Goal: Obtain resource: Download file/media

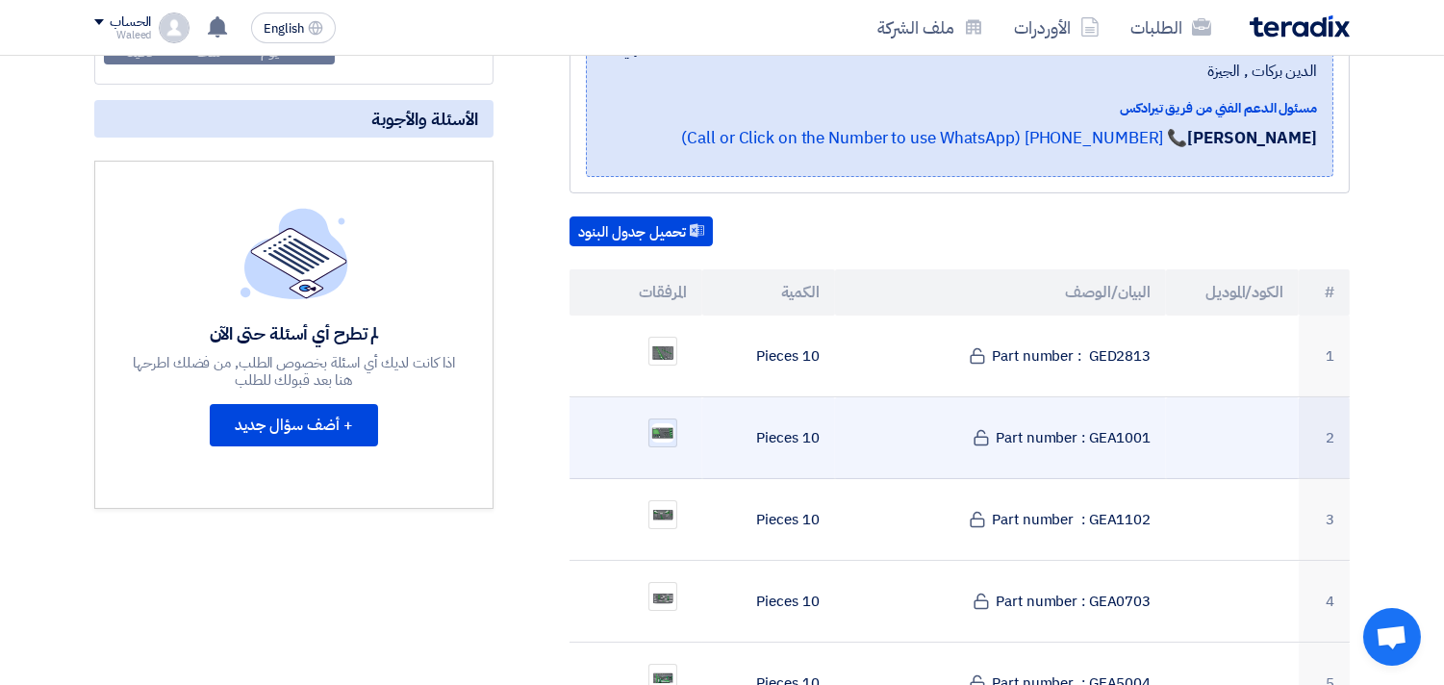
click at [665, 421] on img at bounding box center [662, 432] width 27 height 23
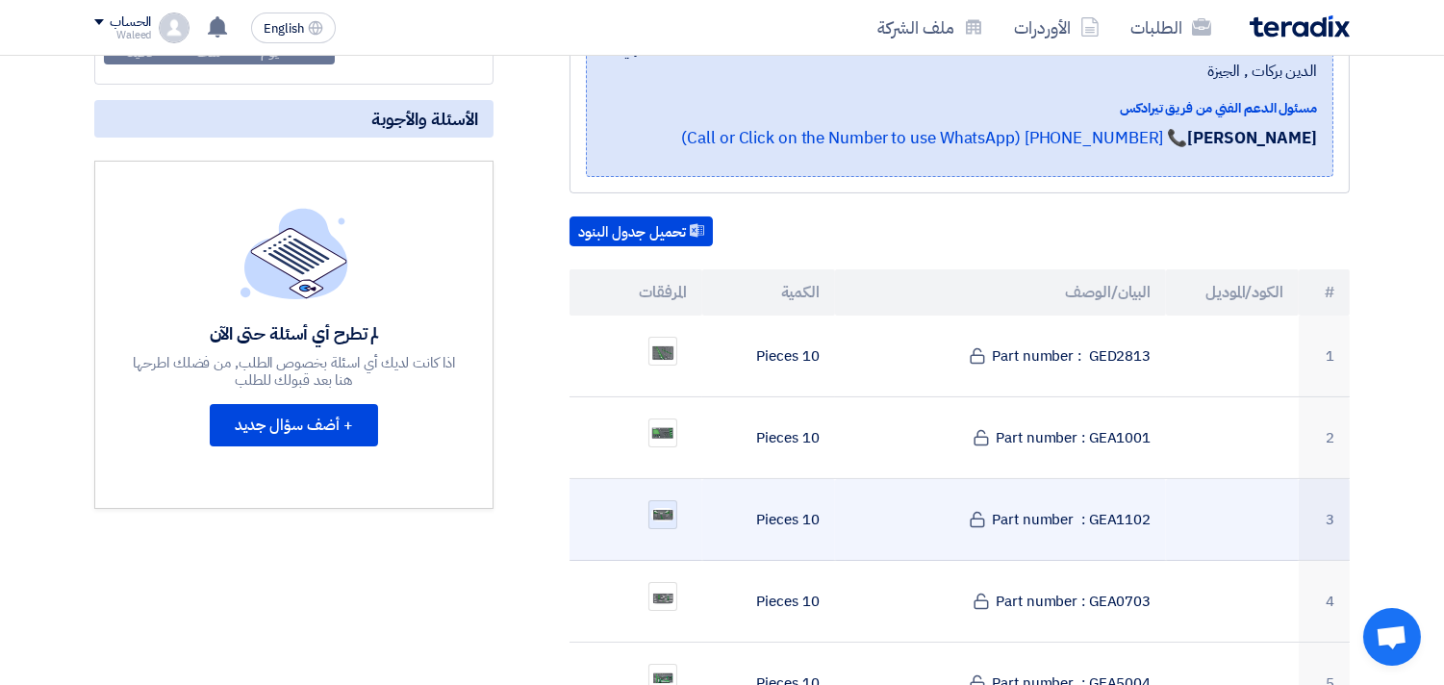
click at [658, 506] on img at bounding box center [662, 514] width 27 height 17
click at [665, 500] on div at bounding box center [662, 514] width 29 height 29
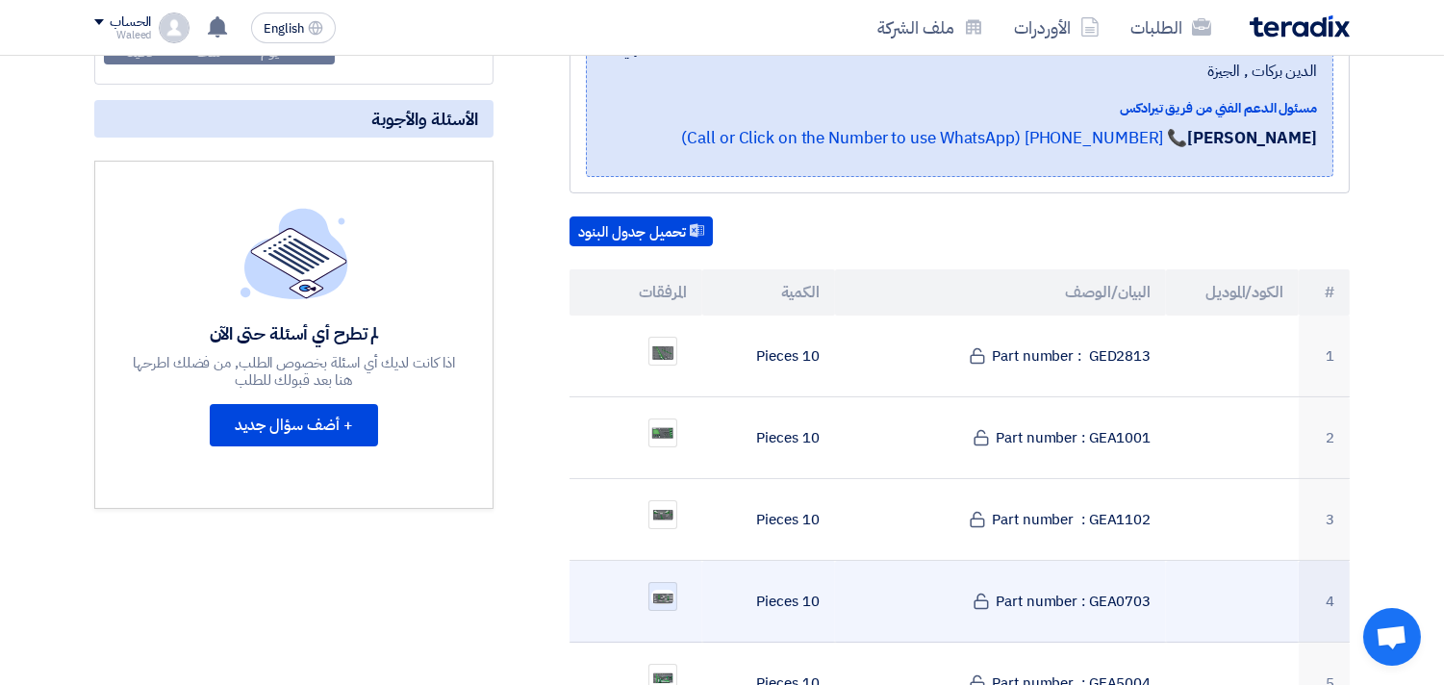
click at [660, 588] on img at bounding box center [662, 597] width 27 height 18
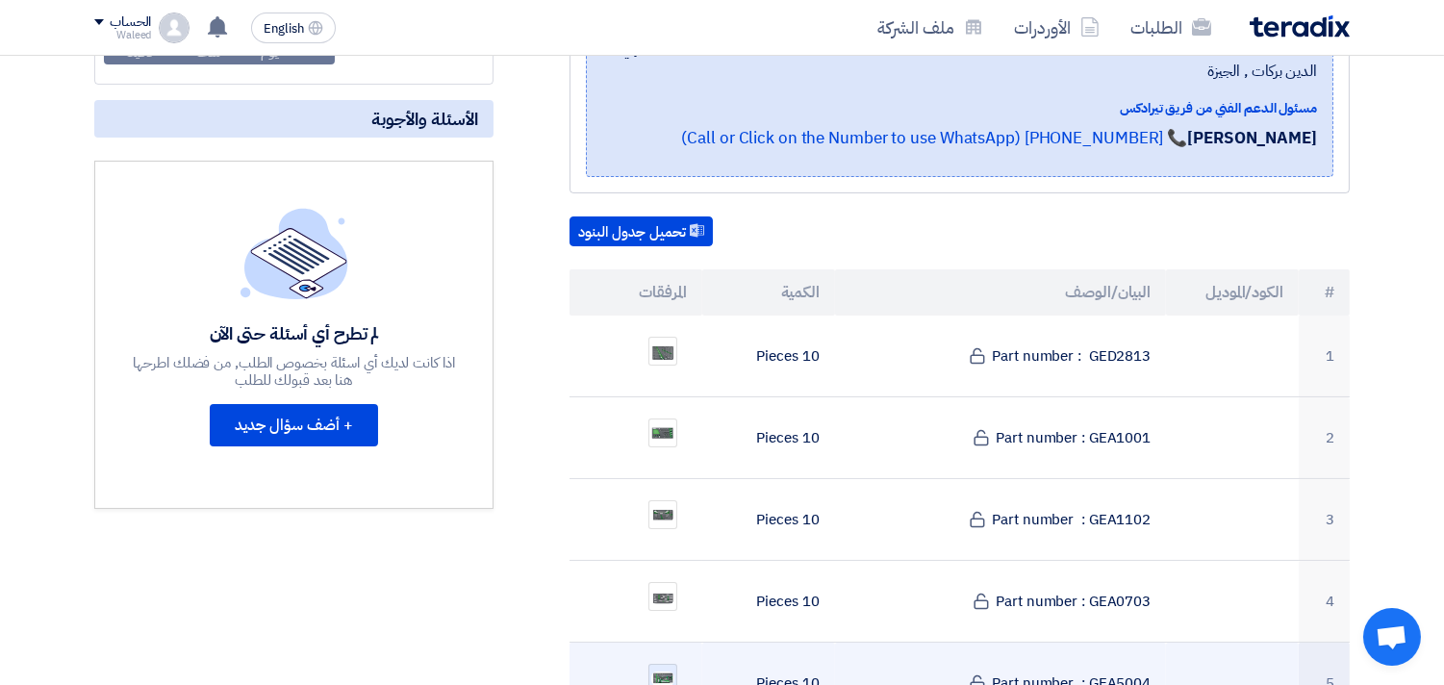
click at [658, 669] on img at bounding box center [662, 678] width 27 height 18
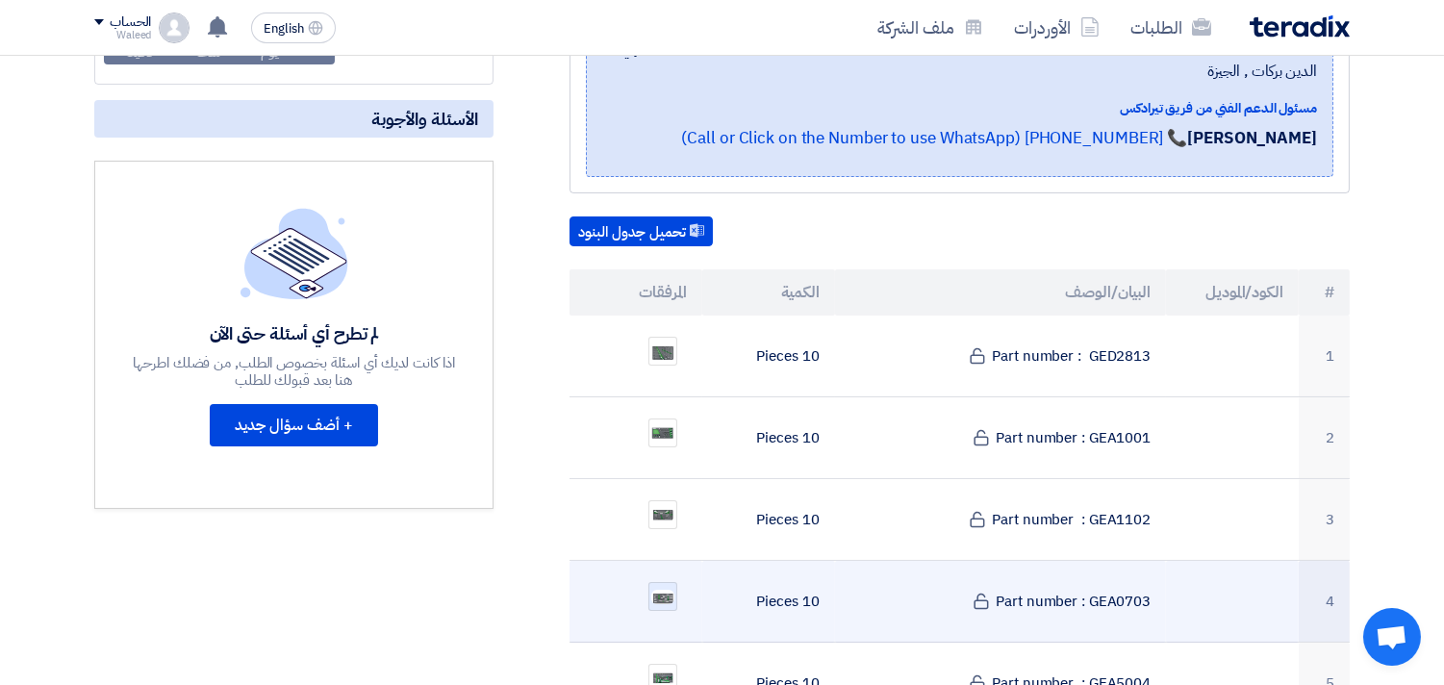
click at [669, 582] on div at bounding box center [662, 596] width 29 height 29
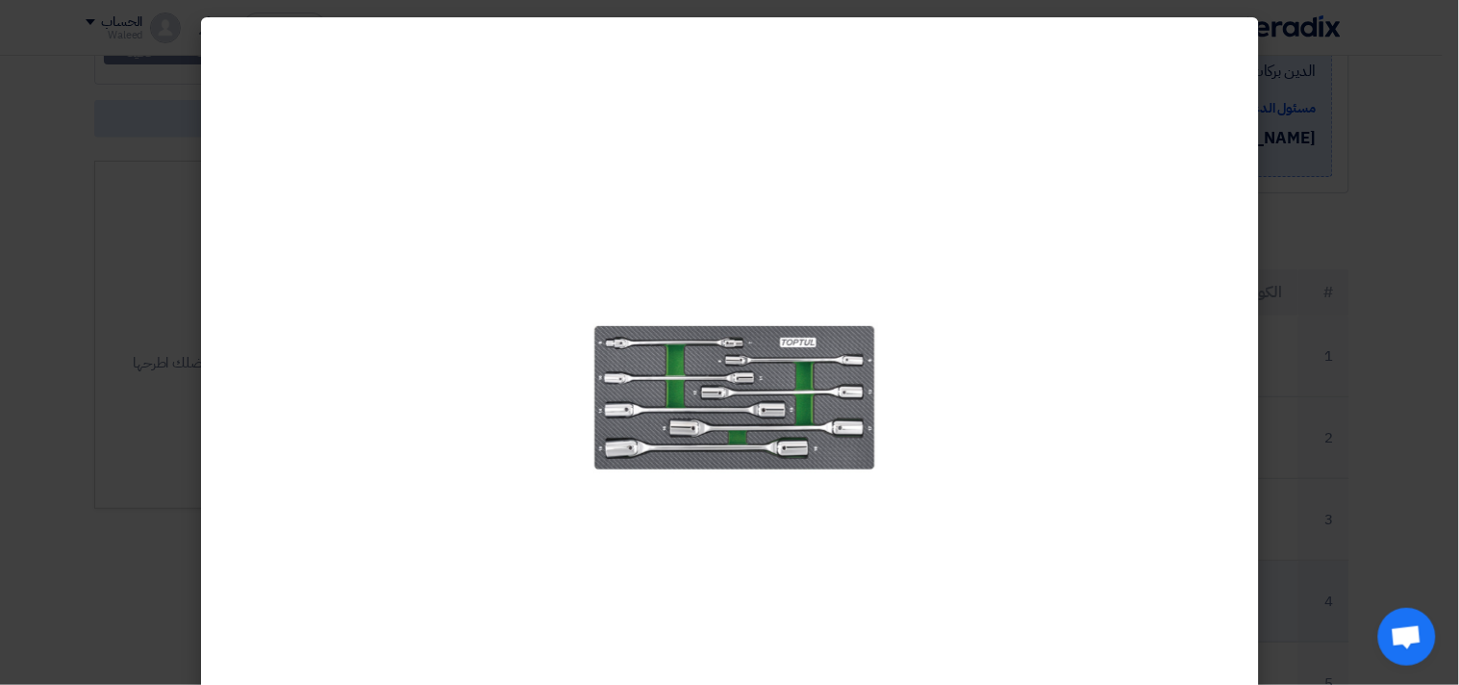
click at [669, 579] on div at bounding box center [730, 375] width 330 height 685
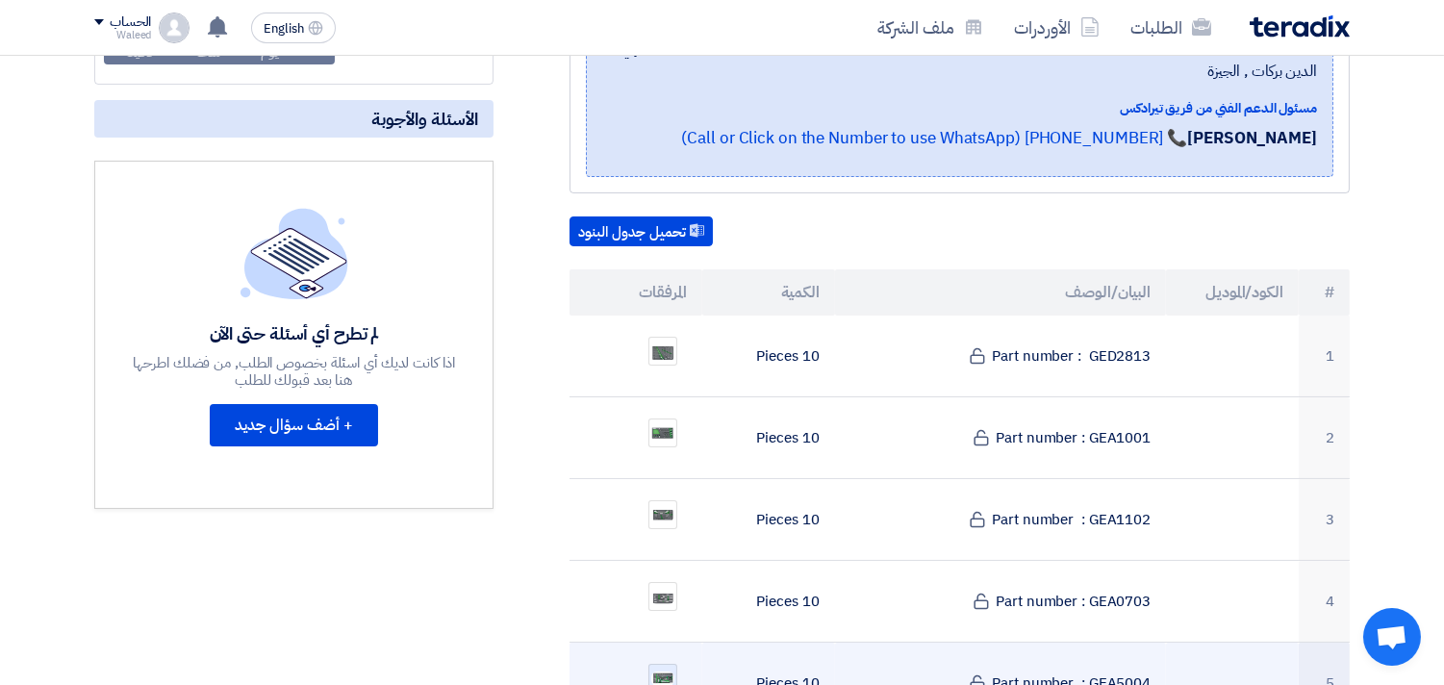
click at [669, 669] on img at bounding box center [662, 678] width 27 height 18
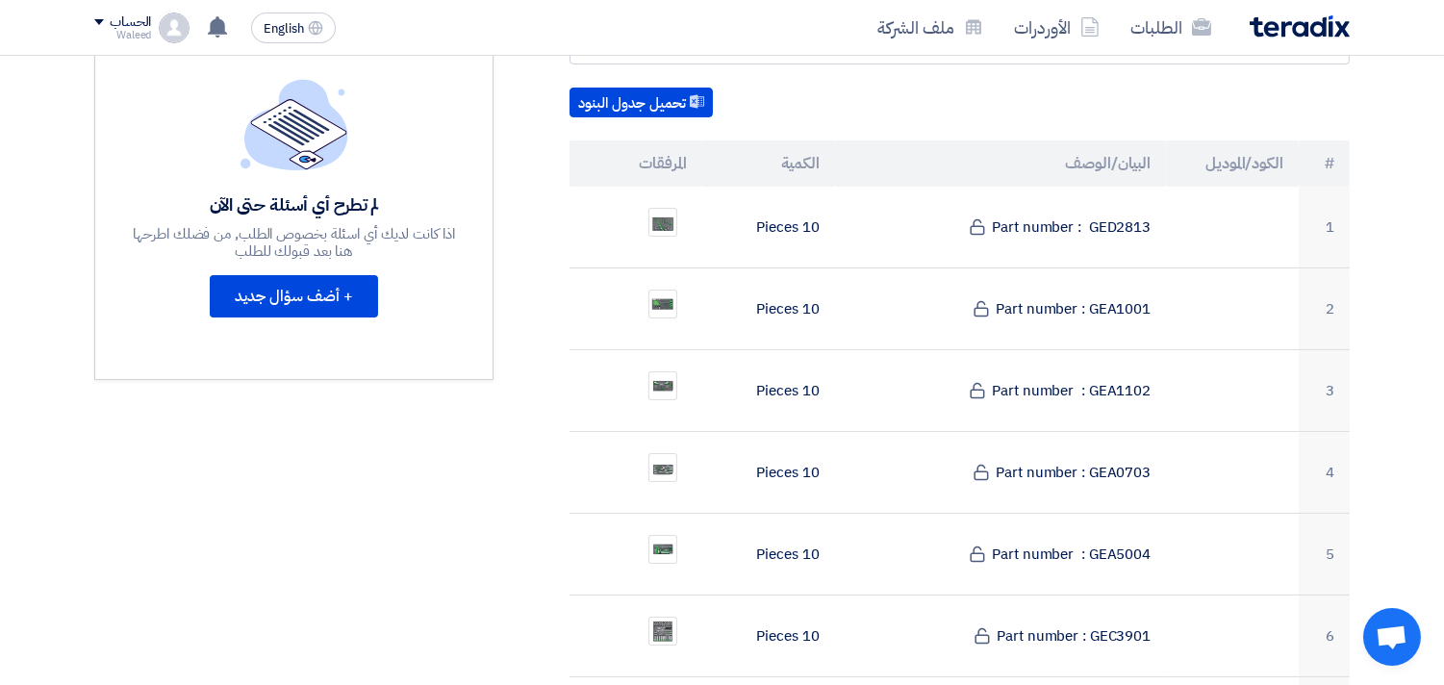
scroll to position [553, 0]
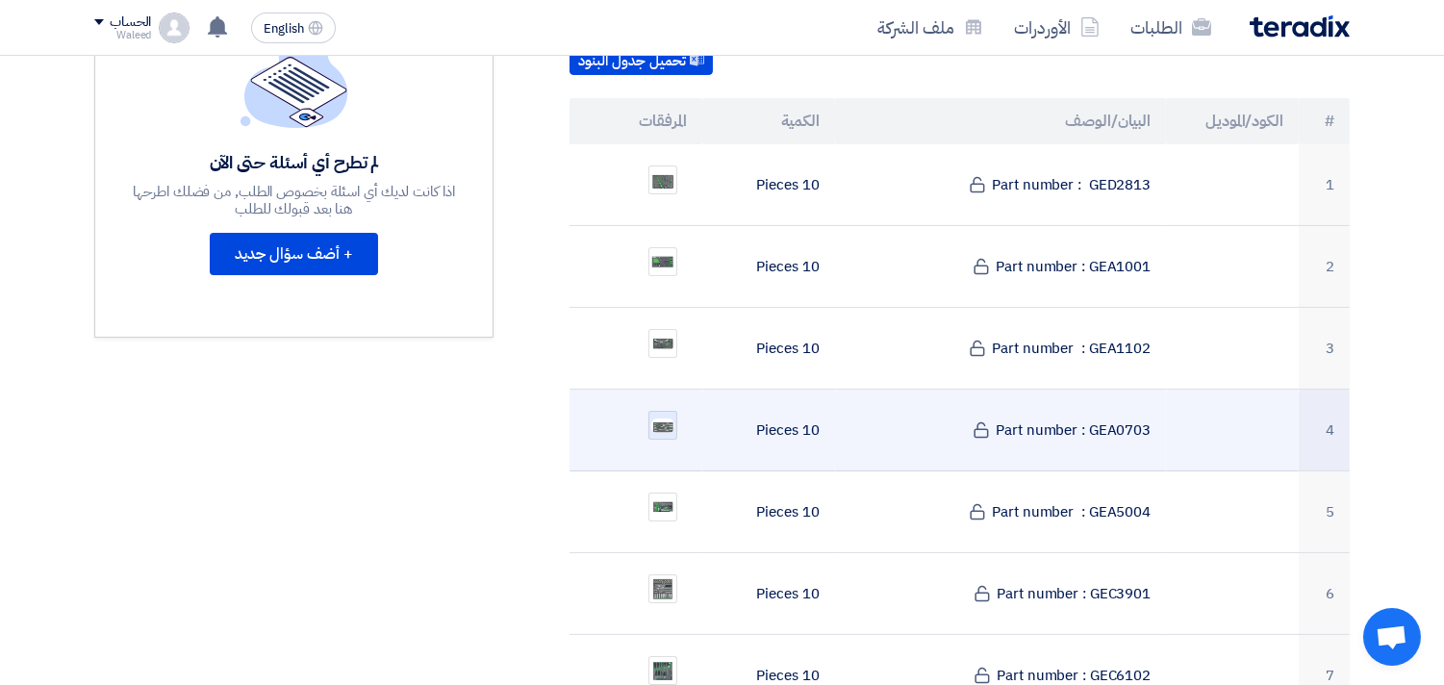
click at [662, 417] on img at bounding box center [662, 426] width 27 height 18
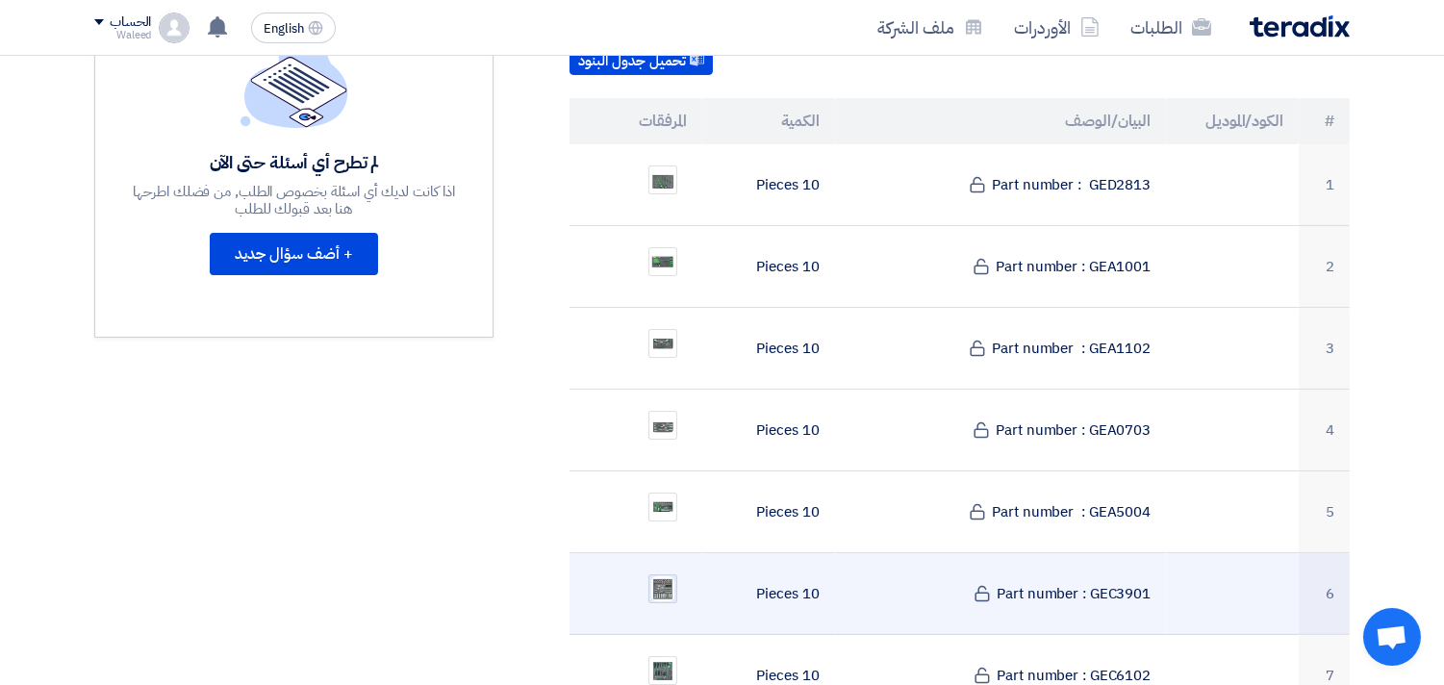
click at [662, 574] on img at bounding box center [662, 588] width 27 height 29
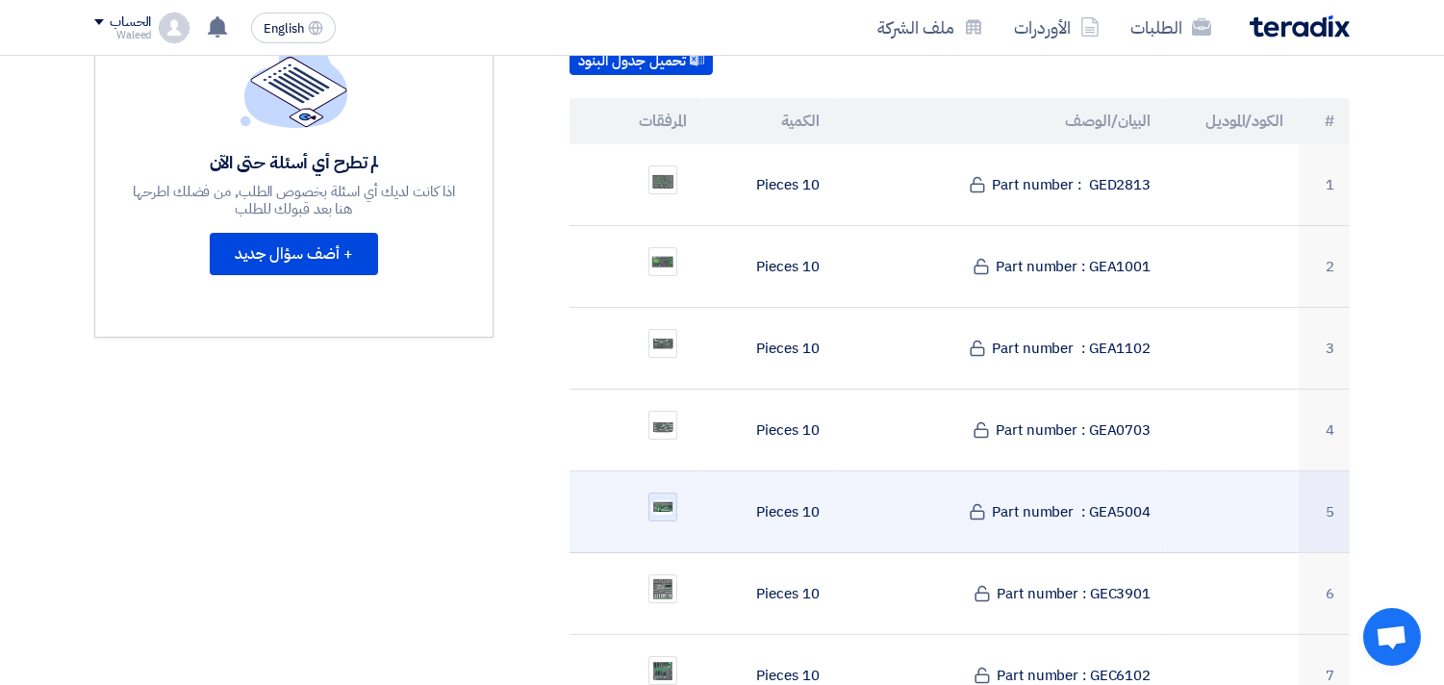
click at [664, 498] on img at bounding box center [662, 507] width 27 height 18
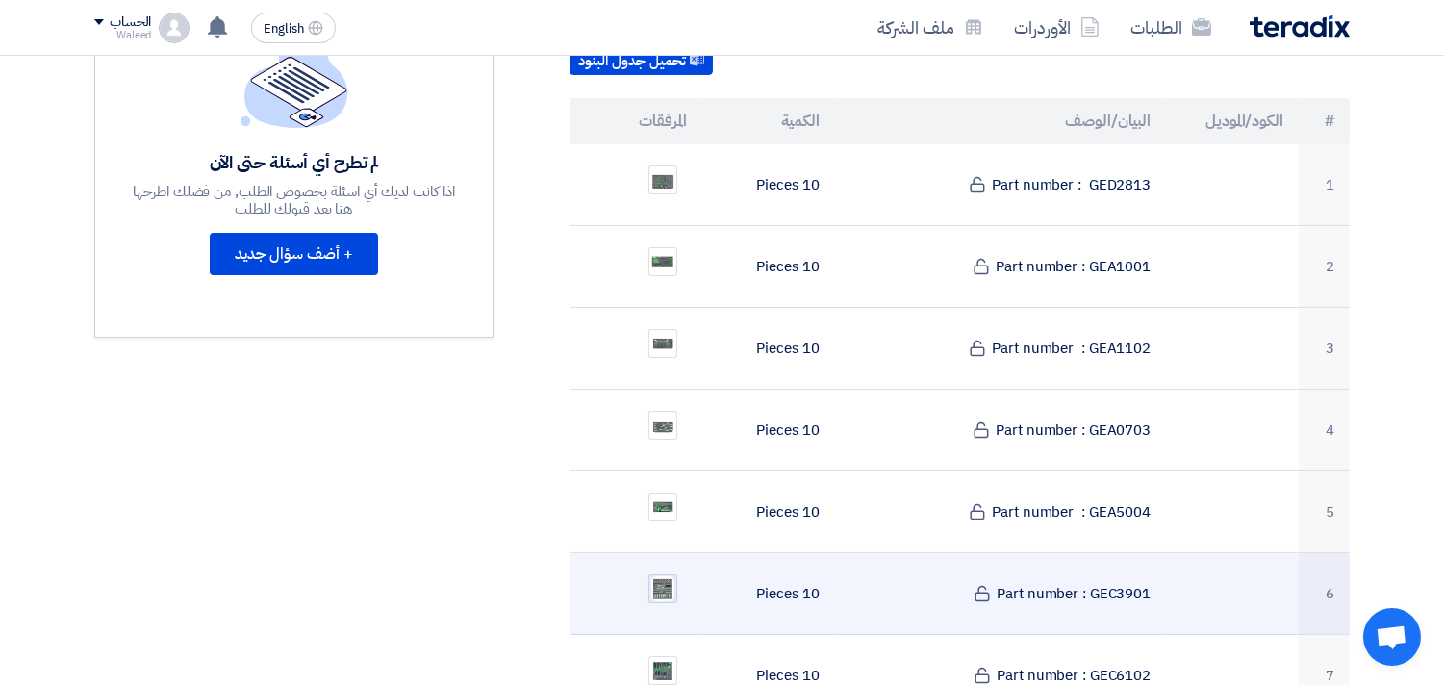
click at [657, 574] on img at bounding box center [662, 588] width 27 height 29
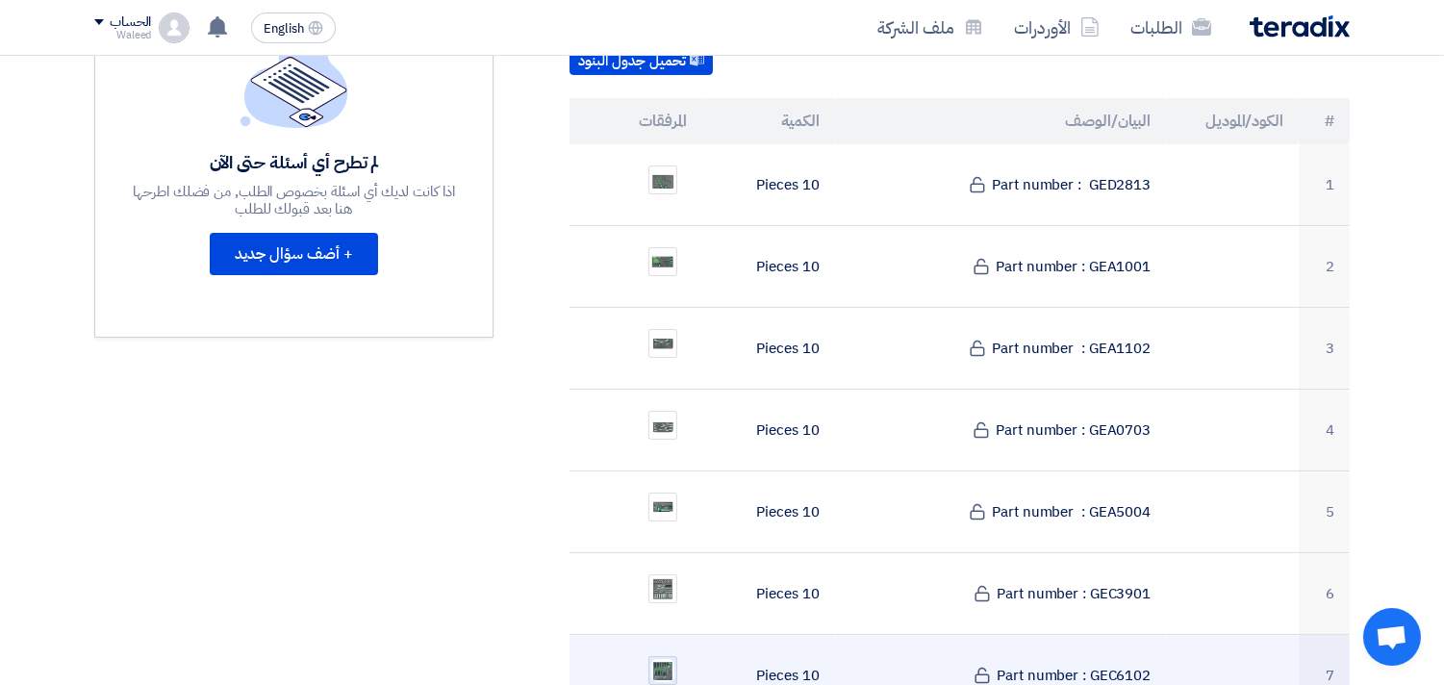
click at [664, 657] on img at bounding box center [662, 671] width 27 height 28
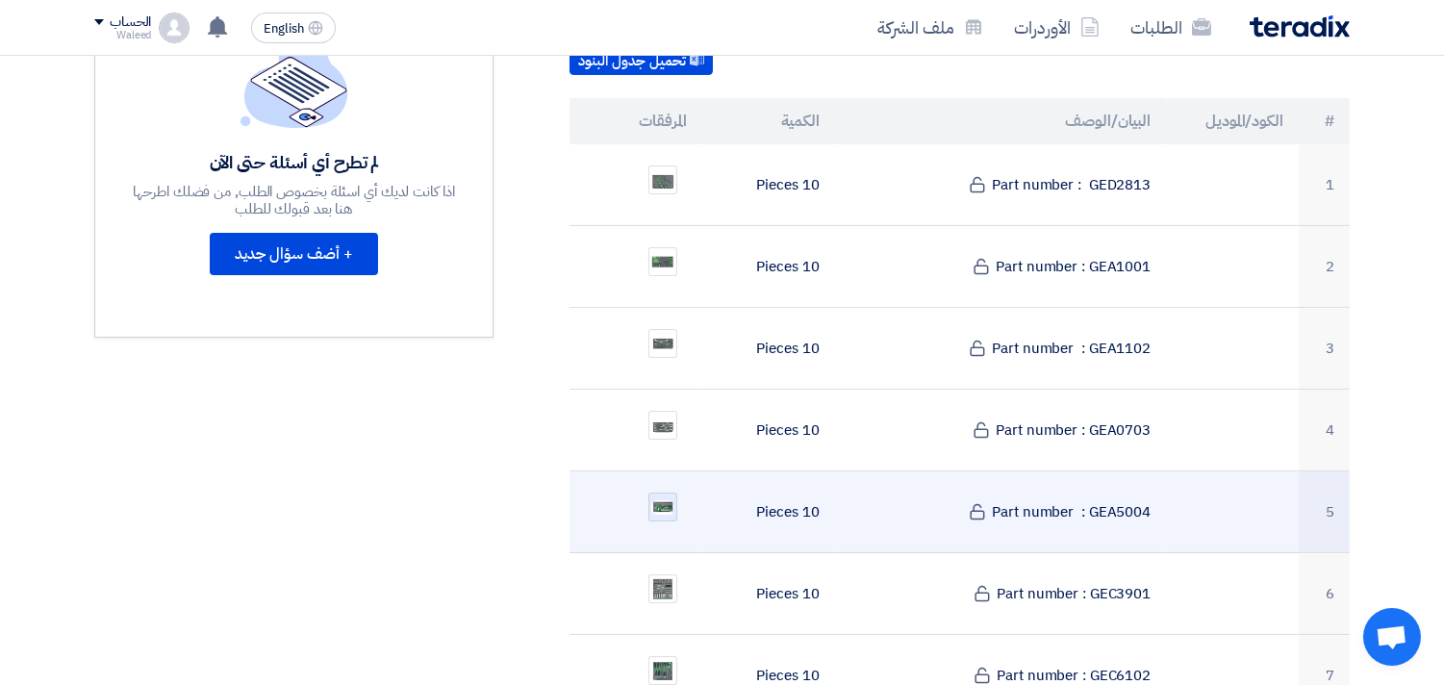
click at [660, 498] on img at bounding box center [662, 507] width 27 height 18
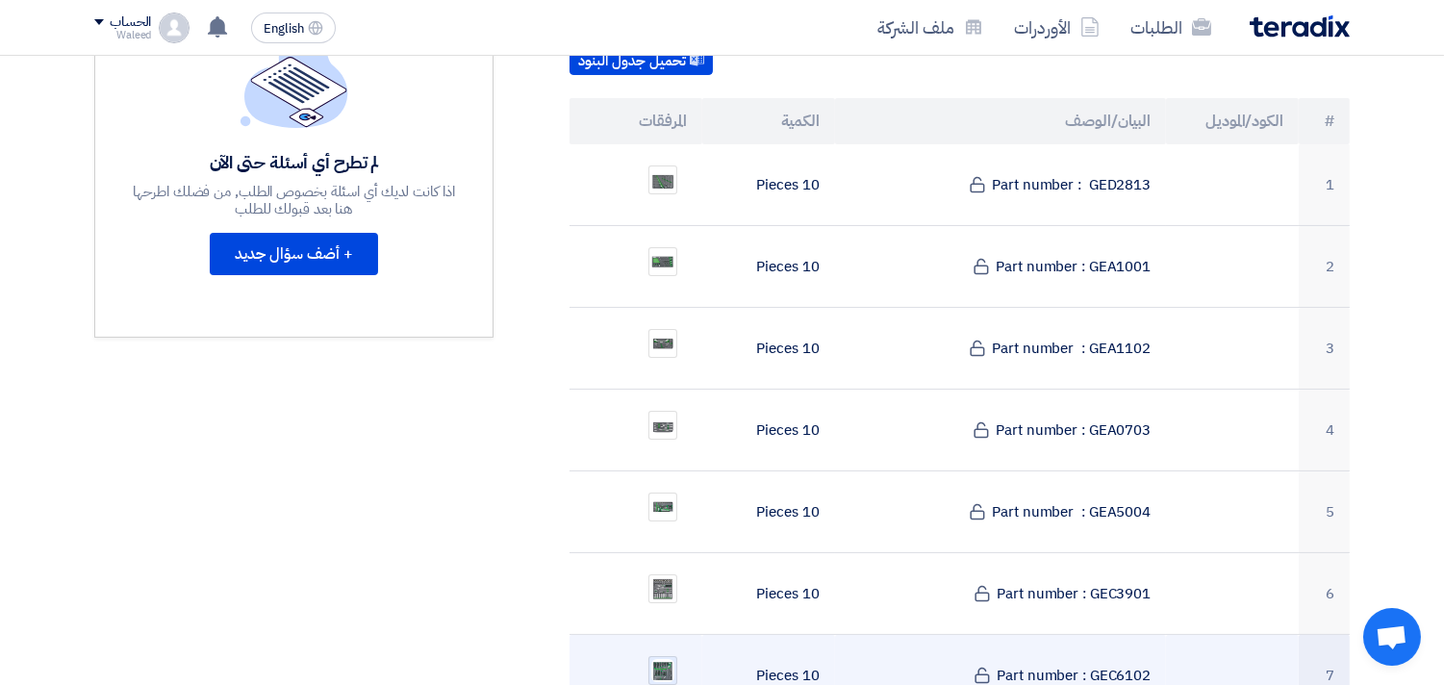
click at [666, 657] on img at bounding box center [662, 671] width 27 height 28
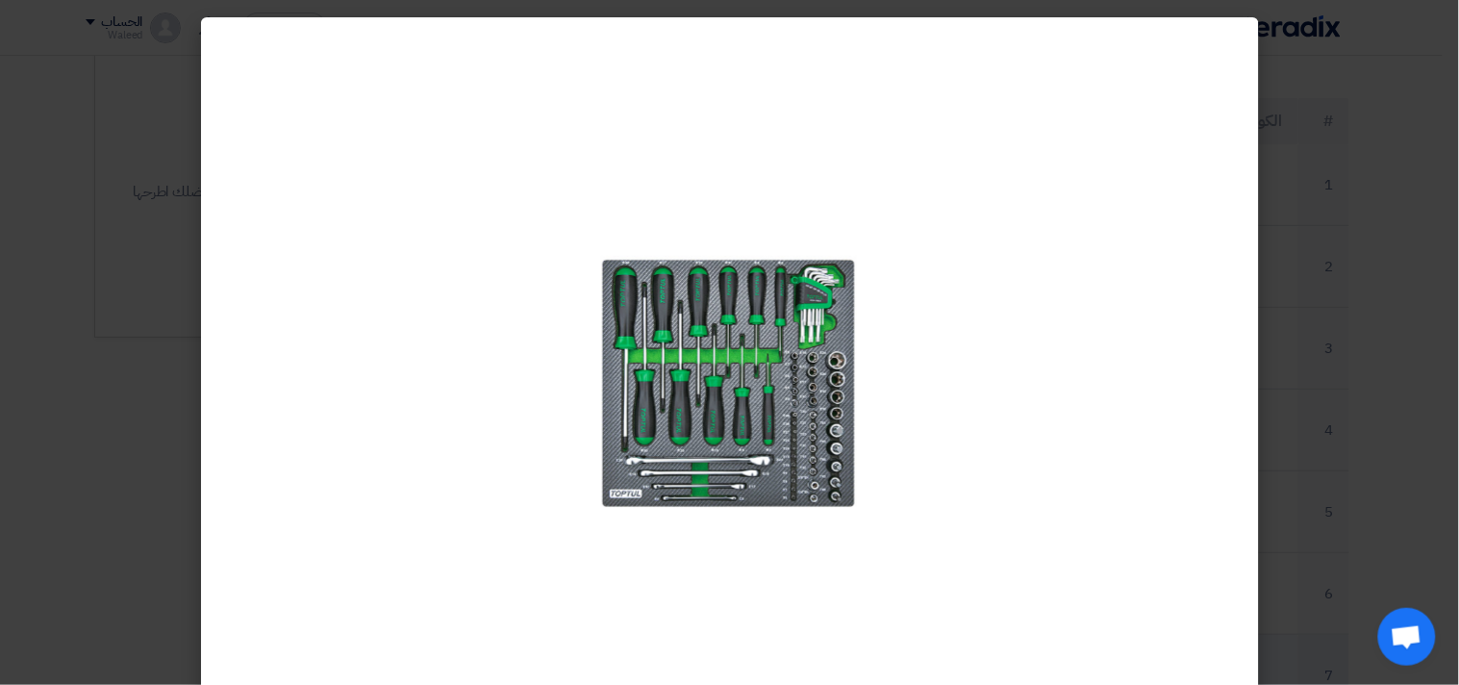
click at [666, 646] on div at bounding box center [729, 375] width 307 height 685
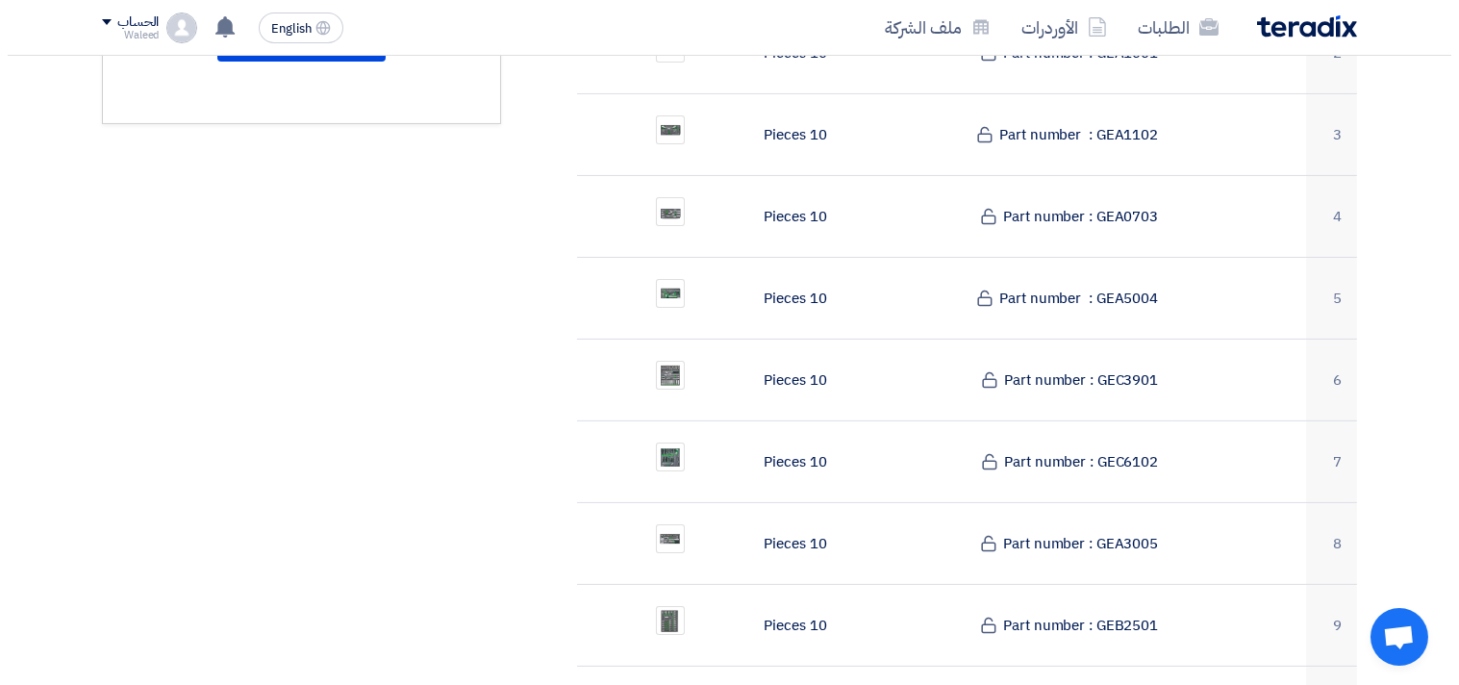
scroll to position [810, 0]
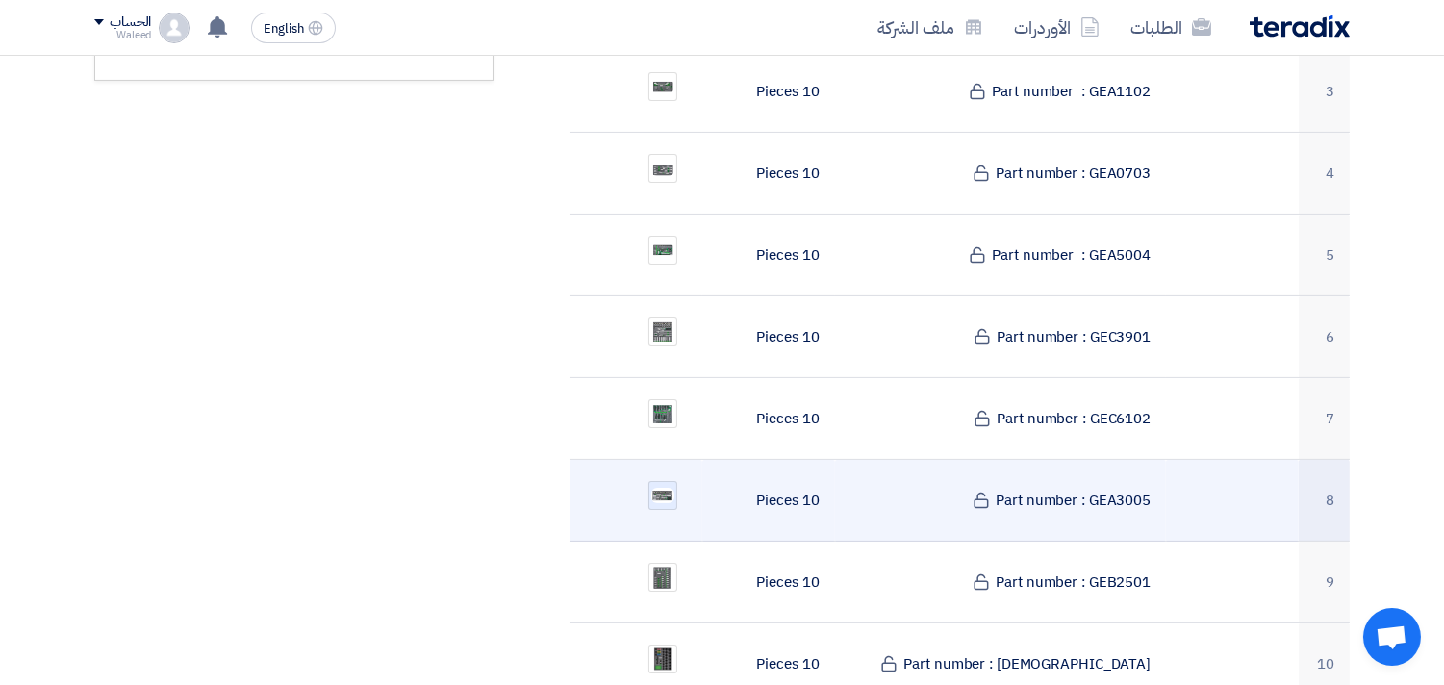
click at [661, 486] on img at bounding box center [662, 495] width 27 height 19
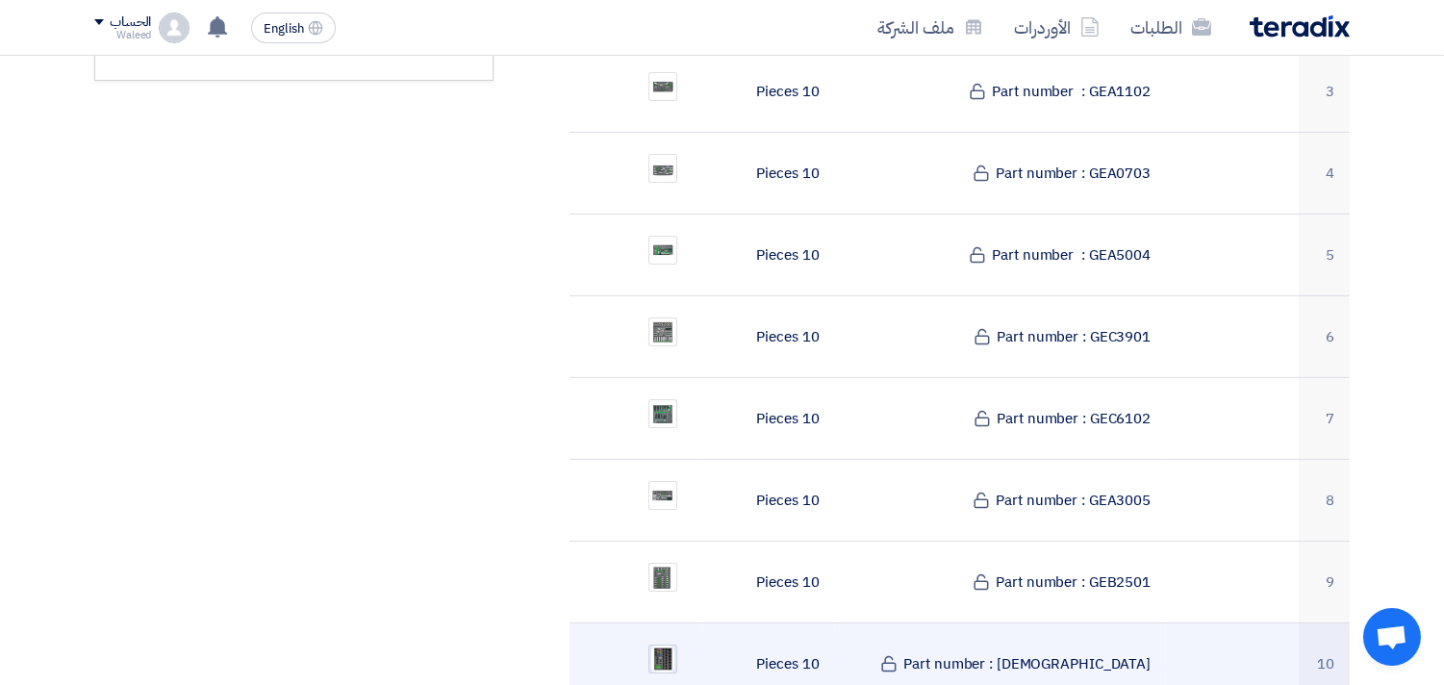
click at [664, 644] on img at bounding box center [662, 660] width 27 height 32
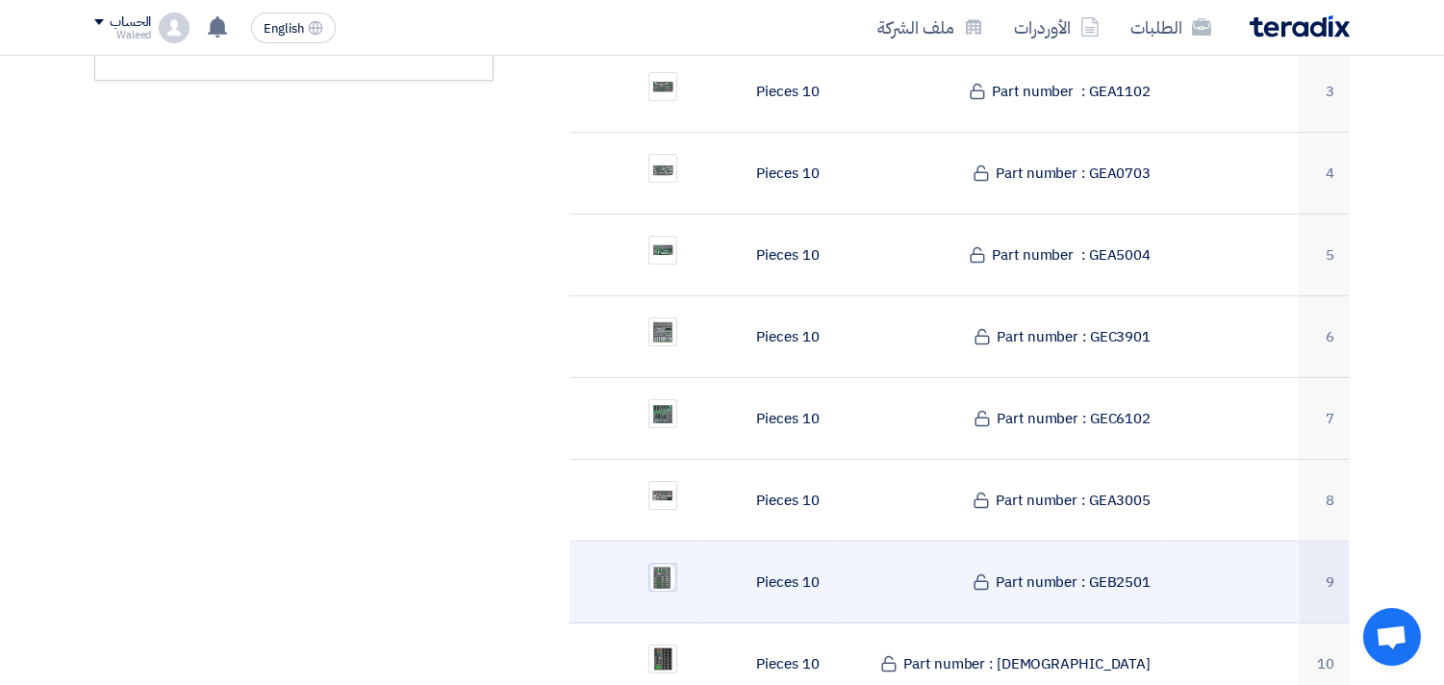
click at [660, 563] on img at bounding box center [662, 578] width 27 height 30
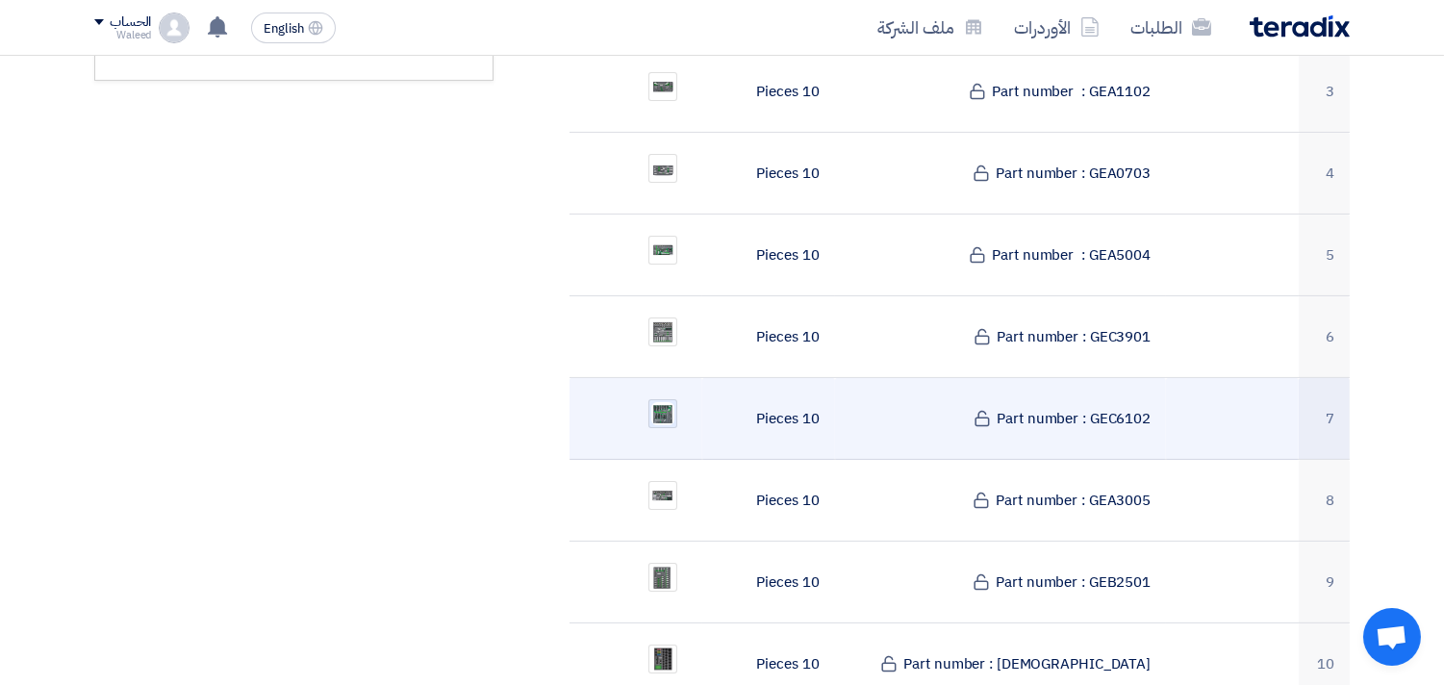
click at [659, 400] on img at bounding box center [662, 414] width 27 height 28
click at [662, 400] on img at bounding box center [662, 414] width 27 height 28
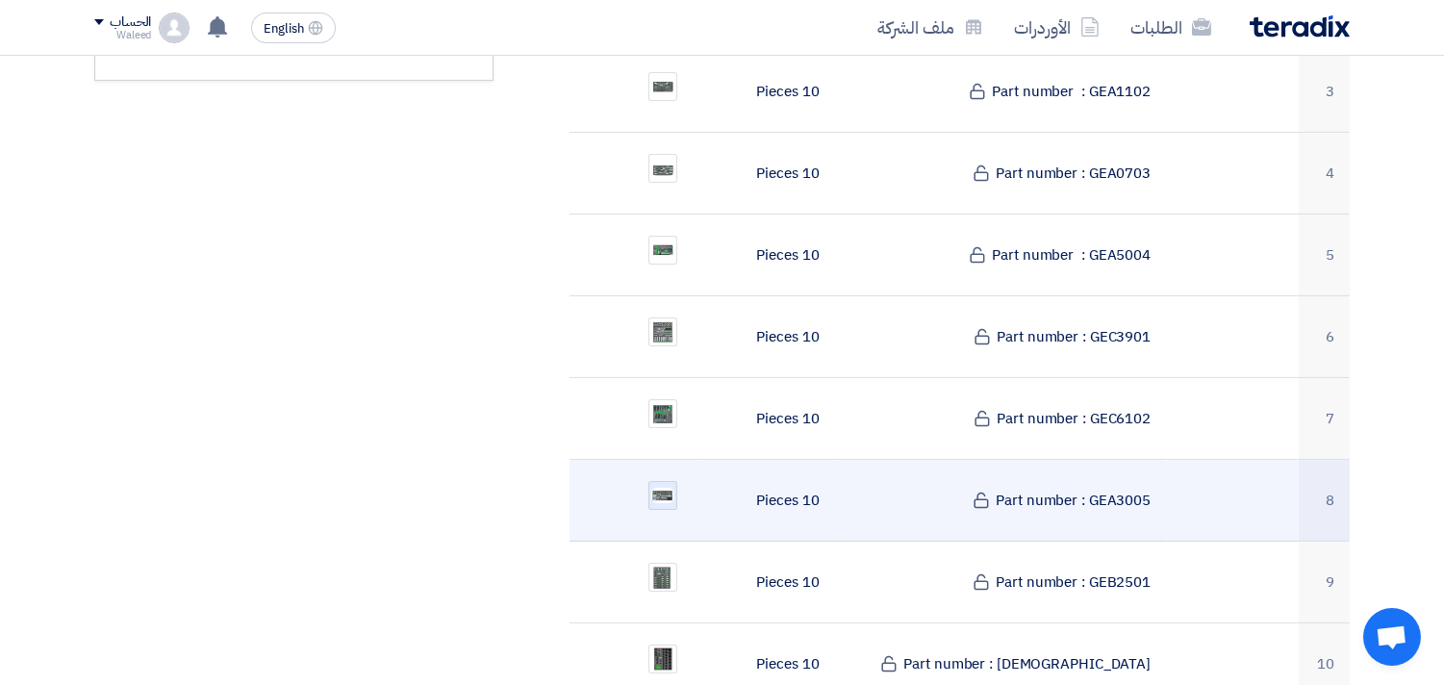
click at [661, 481] on div at bounding box center [662, 495] width 29 height 29
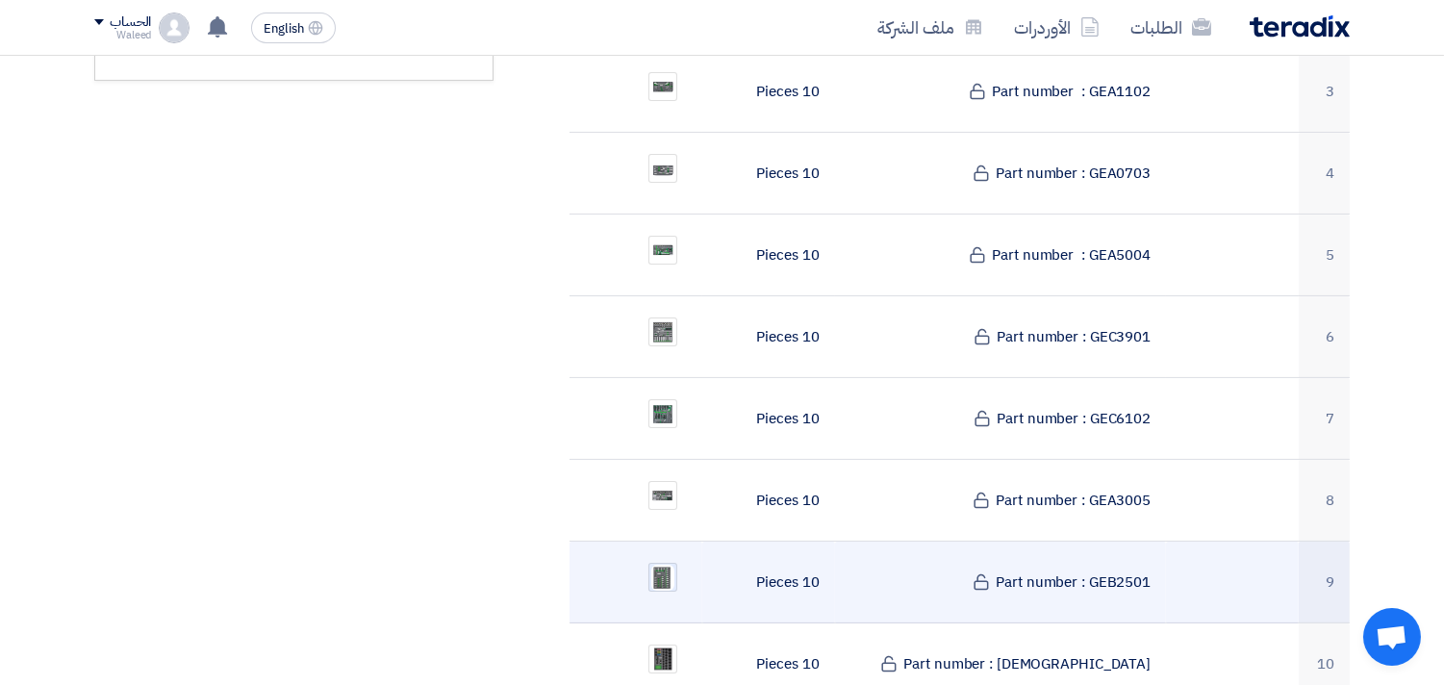
click at [659, 563] on img at bounding box center [662, 578] width 27 height 30
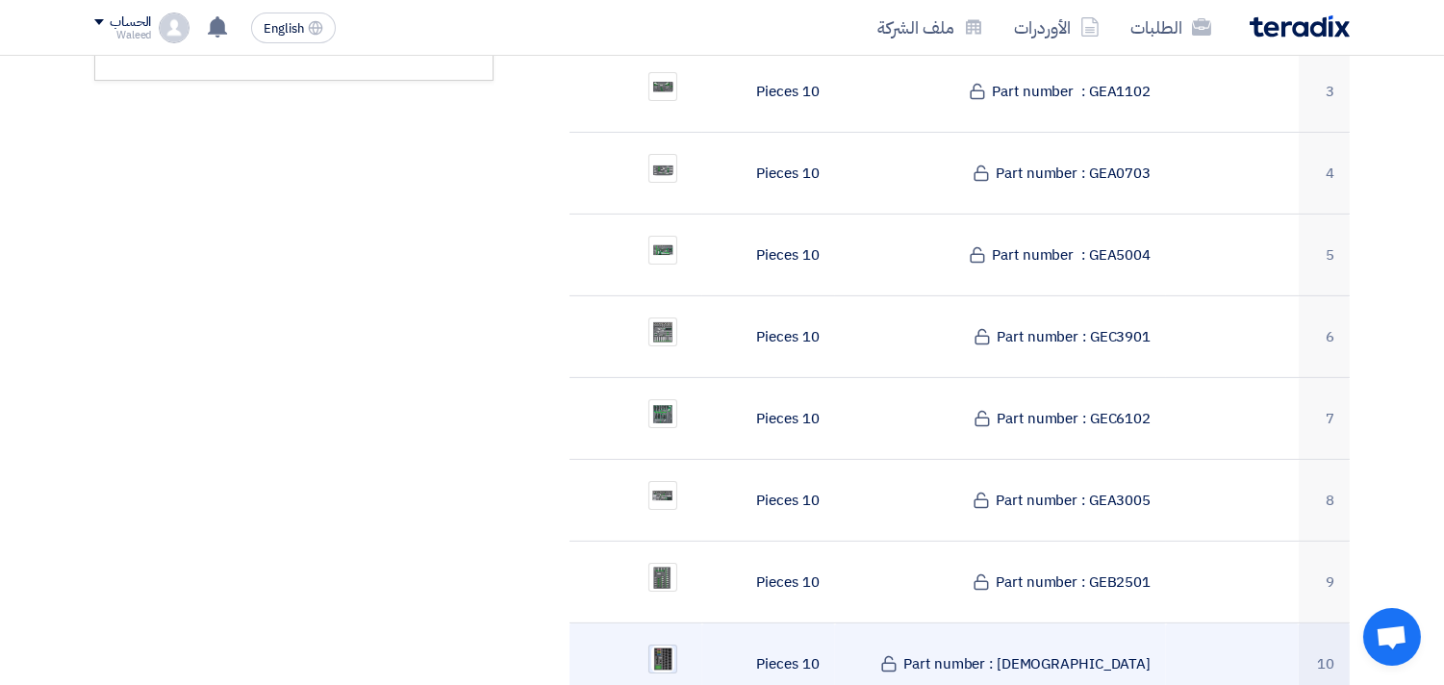
click at [662, 644] on img at bounding box center [662, 660] width 27 height 32
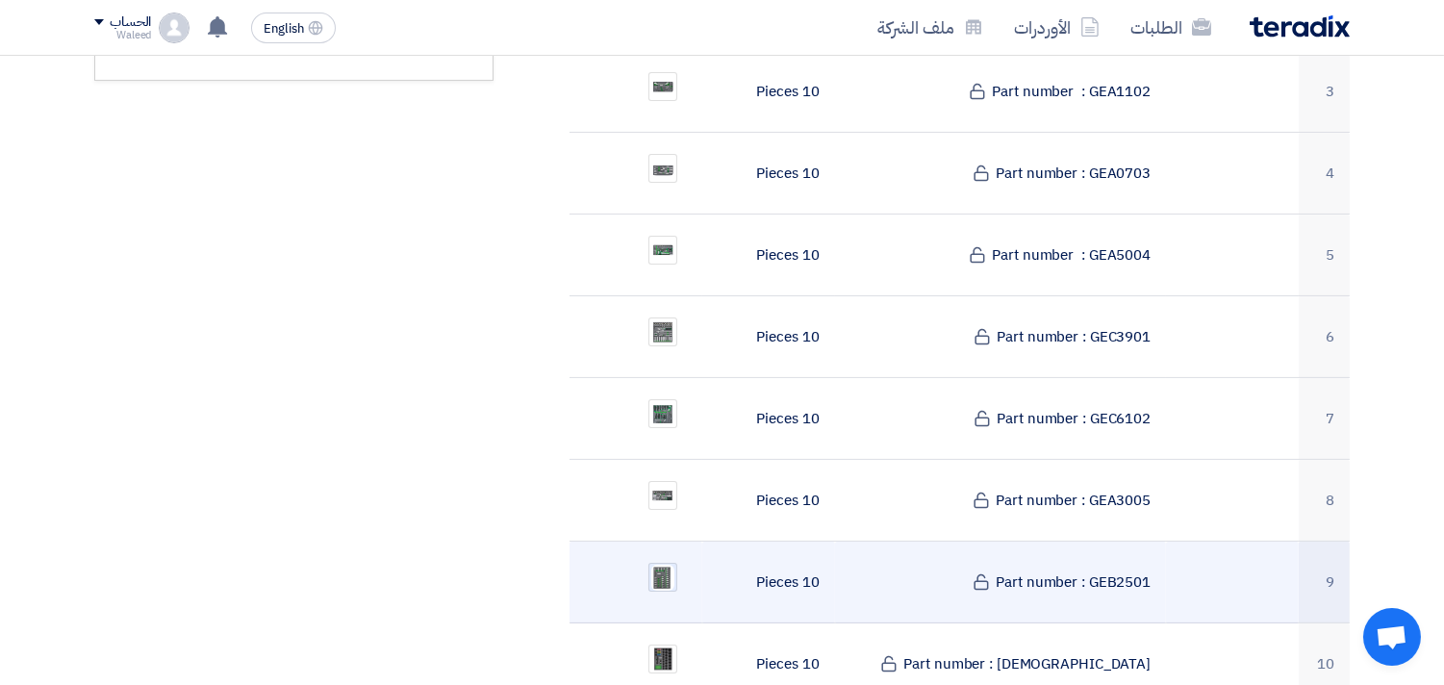
click at [661, 563] on img at bounding box center [662, 578] width 27 height 30
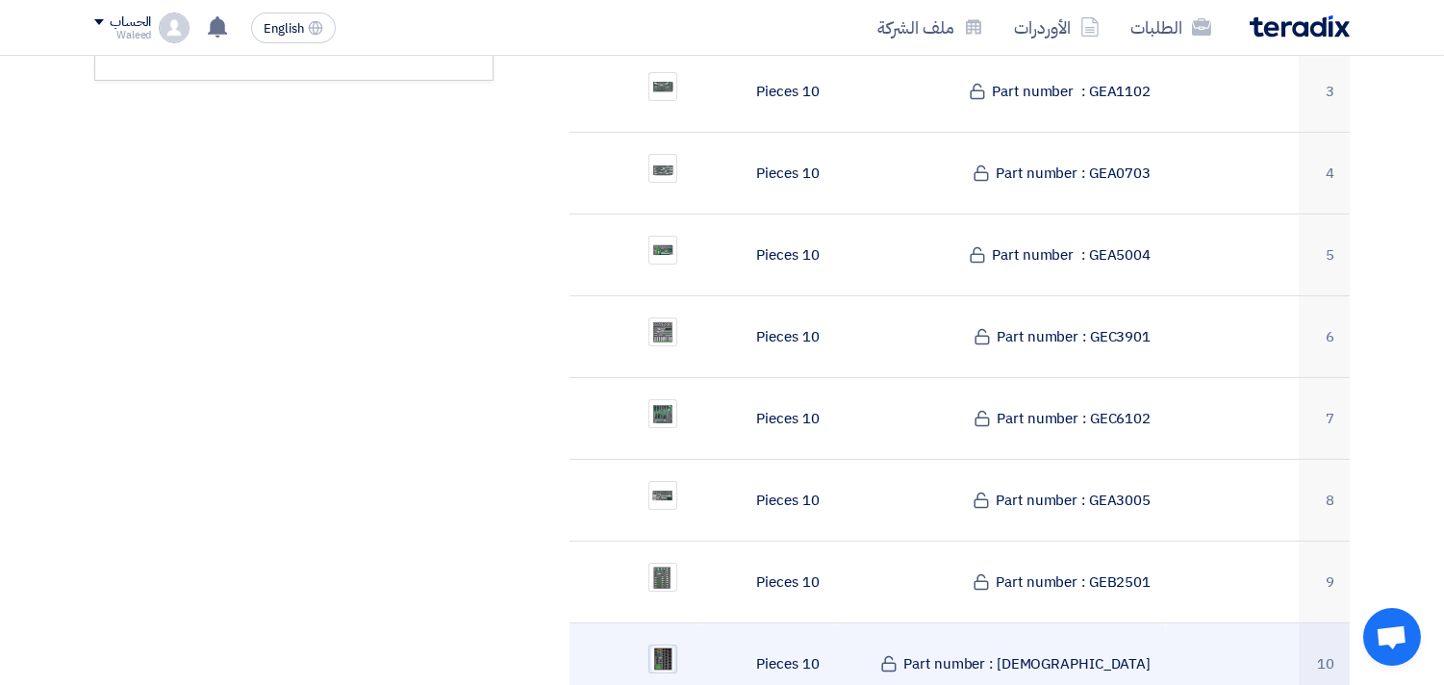
click at [666, 644] on img at bounding box center [662, 660] width 27 height 32
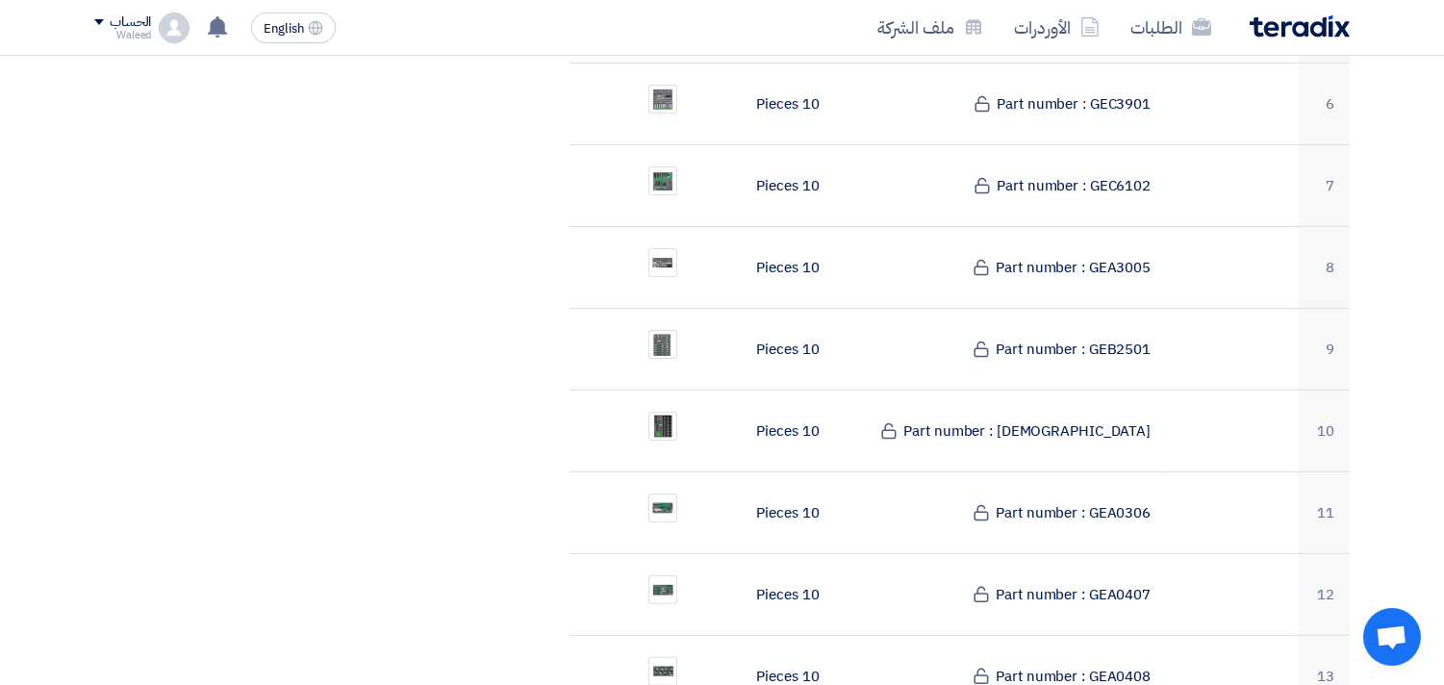
scroll to position [1072, 0]
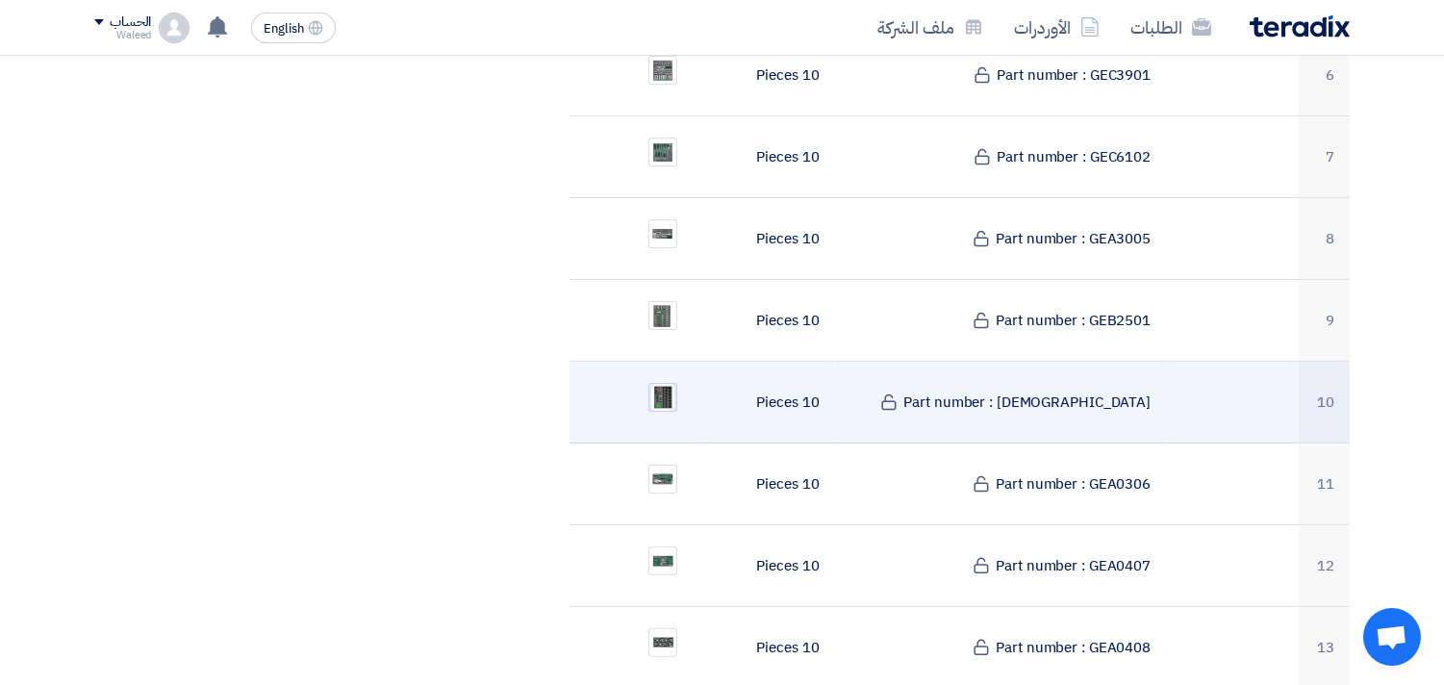
click at [664, 382] on img at bounding box center [662, 398] width 27 height 32
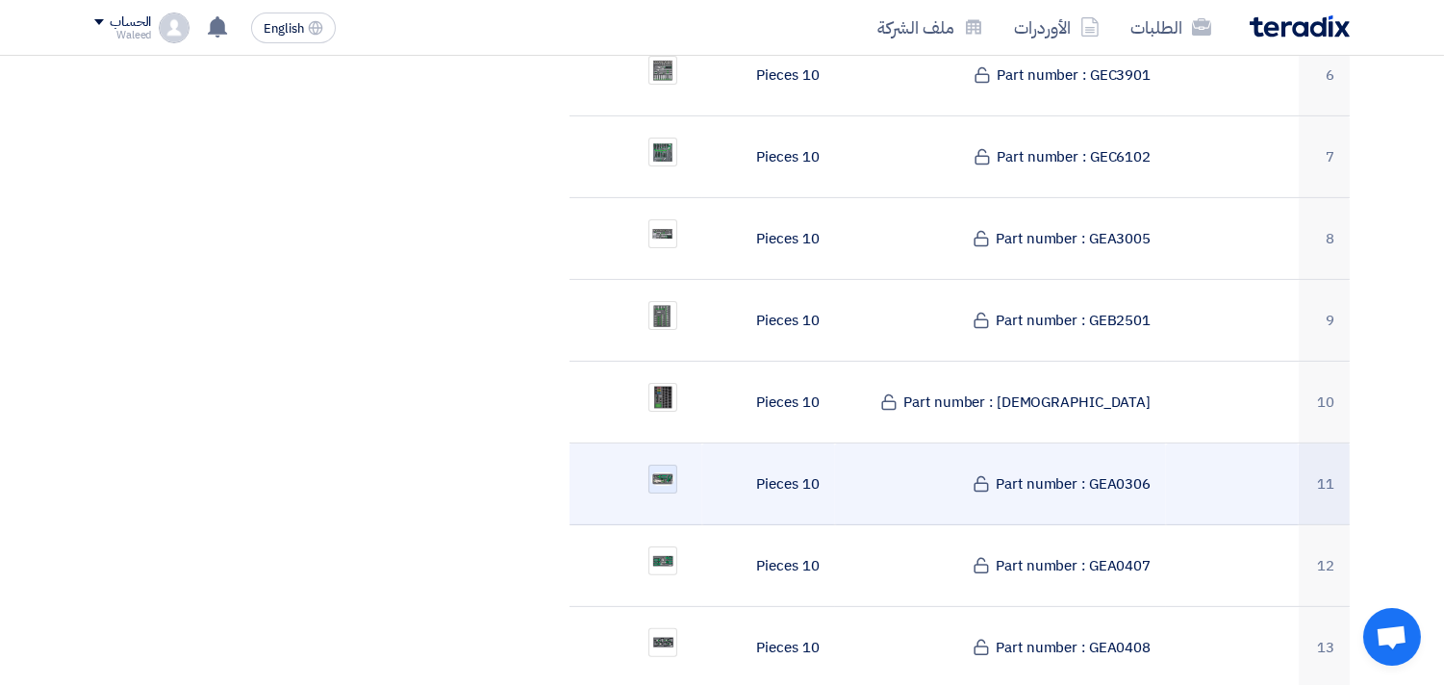
click at [665, 470] on img at bounding box center [662, 478] width 27 height 17
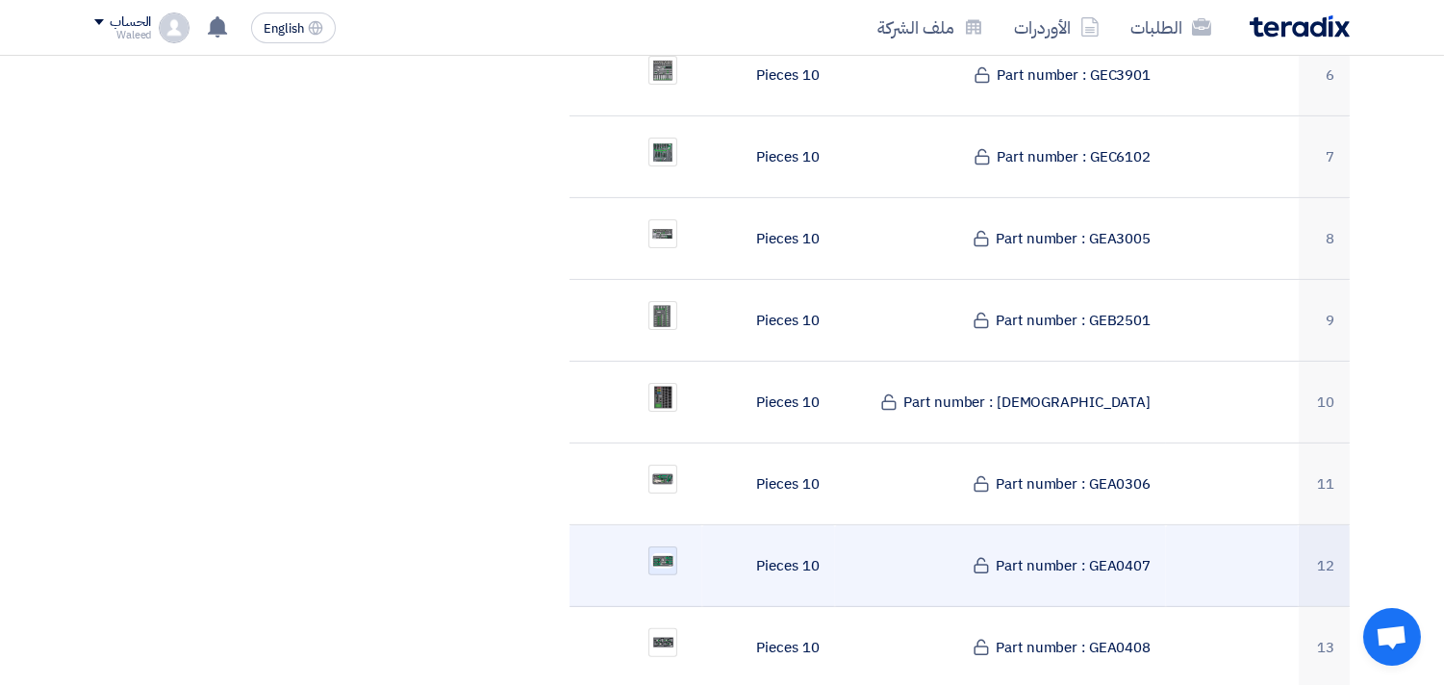
click at [668, 551] on img at bounding box center [662, 560] width 27 height 19
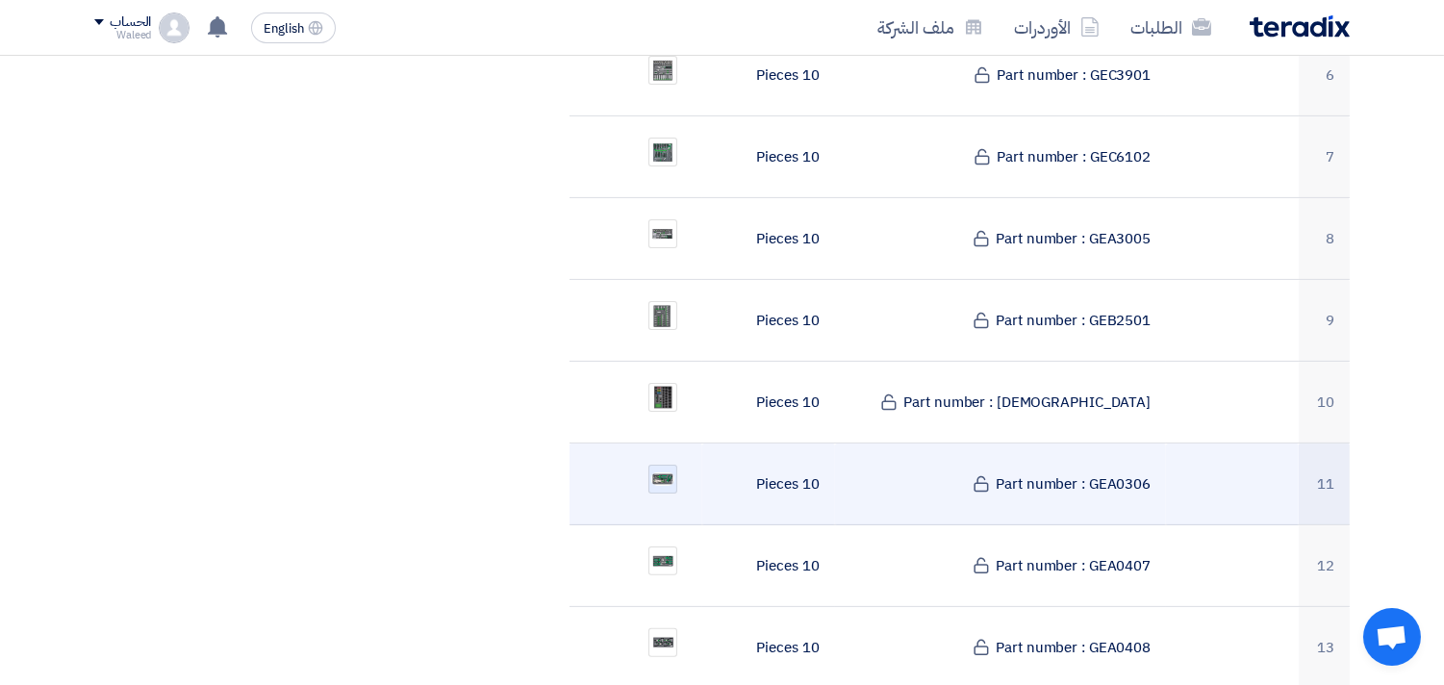
click at [660, 470] on img at bounding box center [662, 478] width 27 height 17
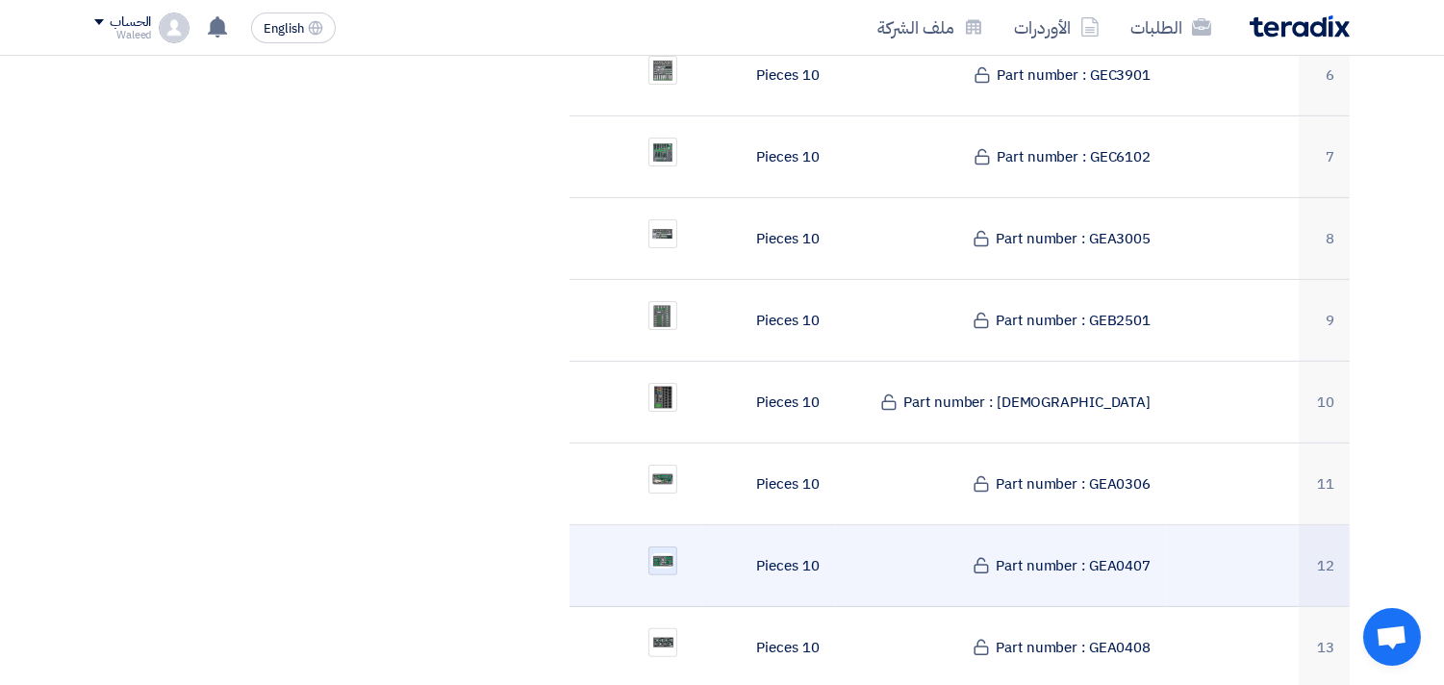
click at [658, 551] on img at bounding box center [662, 560] width 27 height 19
click at [675, 546] on div at bounding box center [662, 560] width 29 height 29
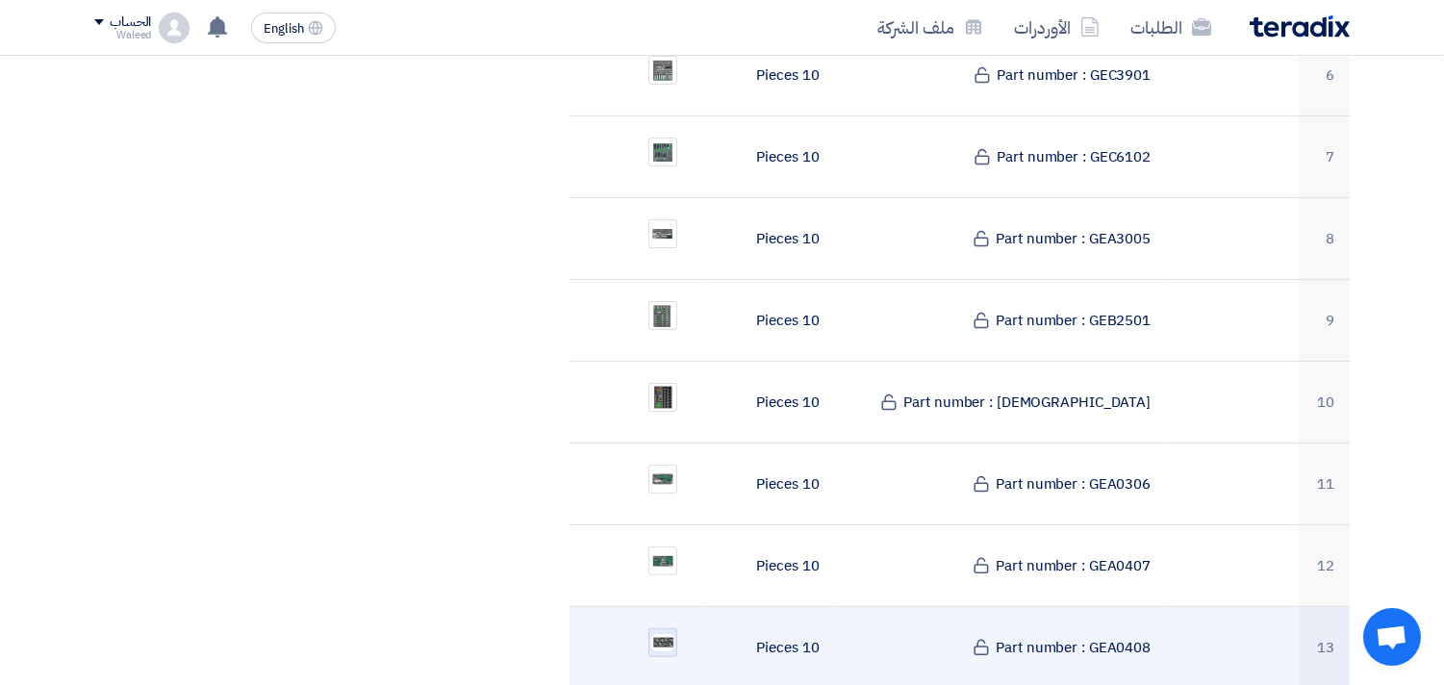
click at [664, 632] on img at bounding box center [662, 643] width 27 height 22
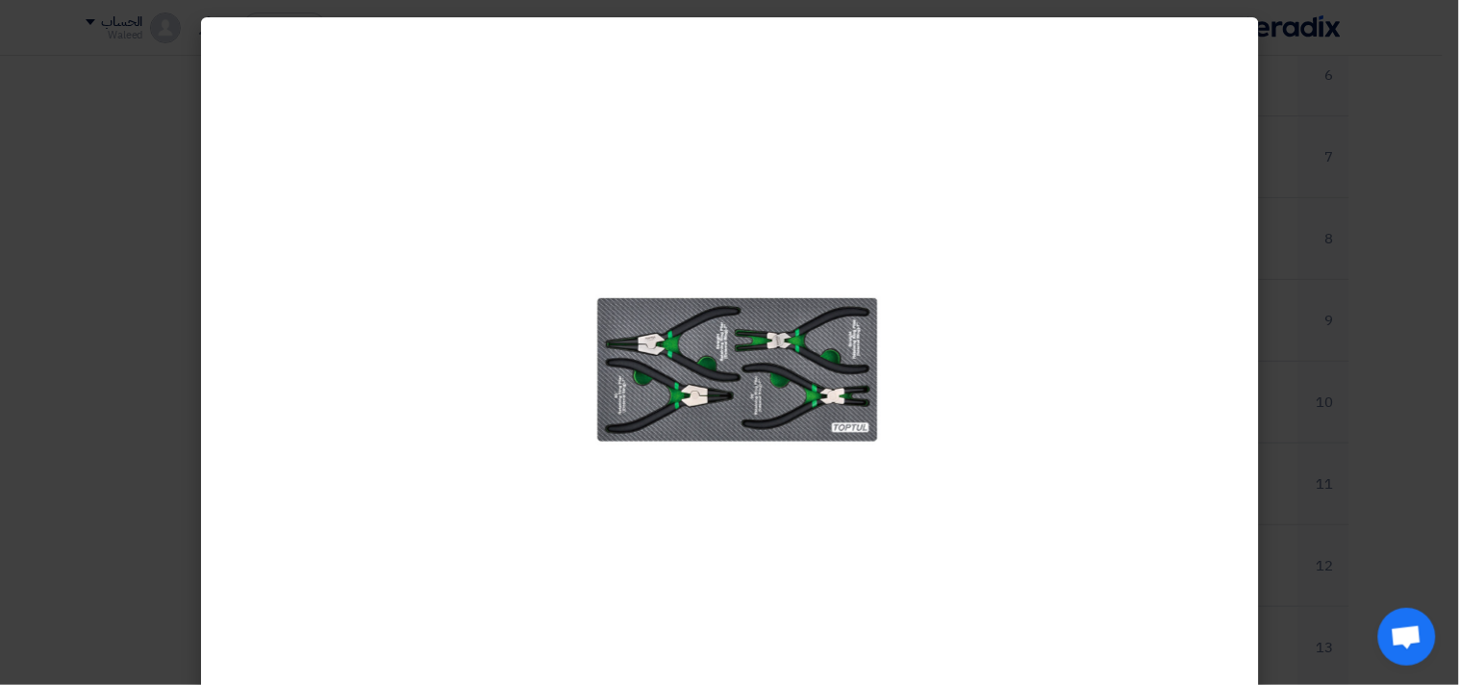
click at [521, 10] on modal-container at bounding box center [729, 342] width 1459 height 685
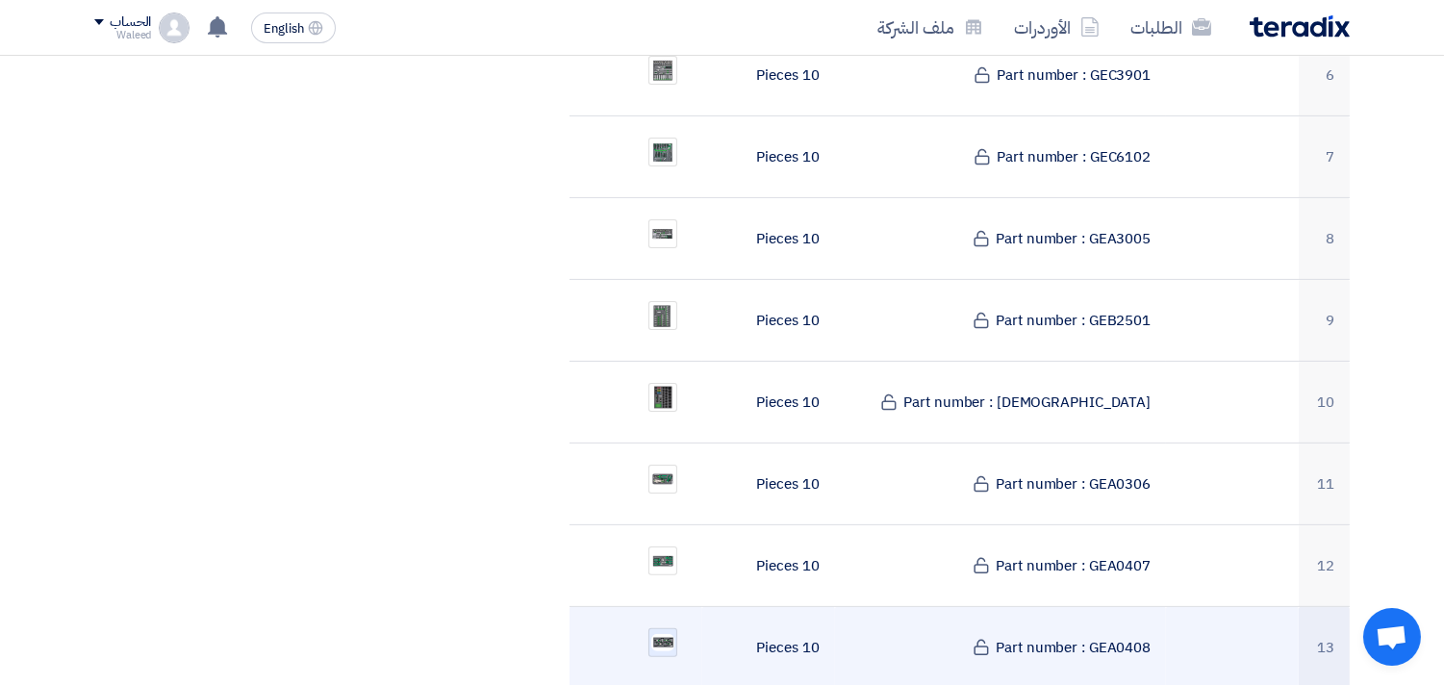
click at [666, 632] on img at bounding box center [662, 643] width 27 height 22
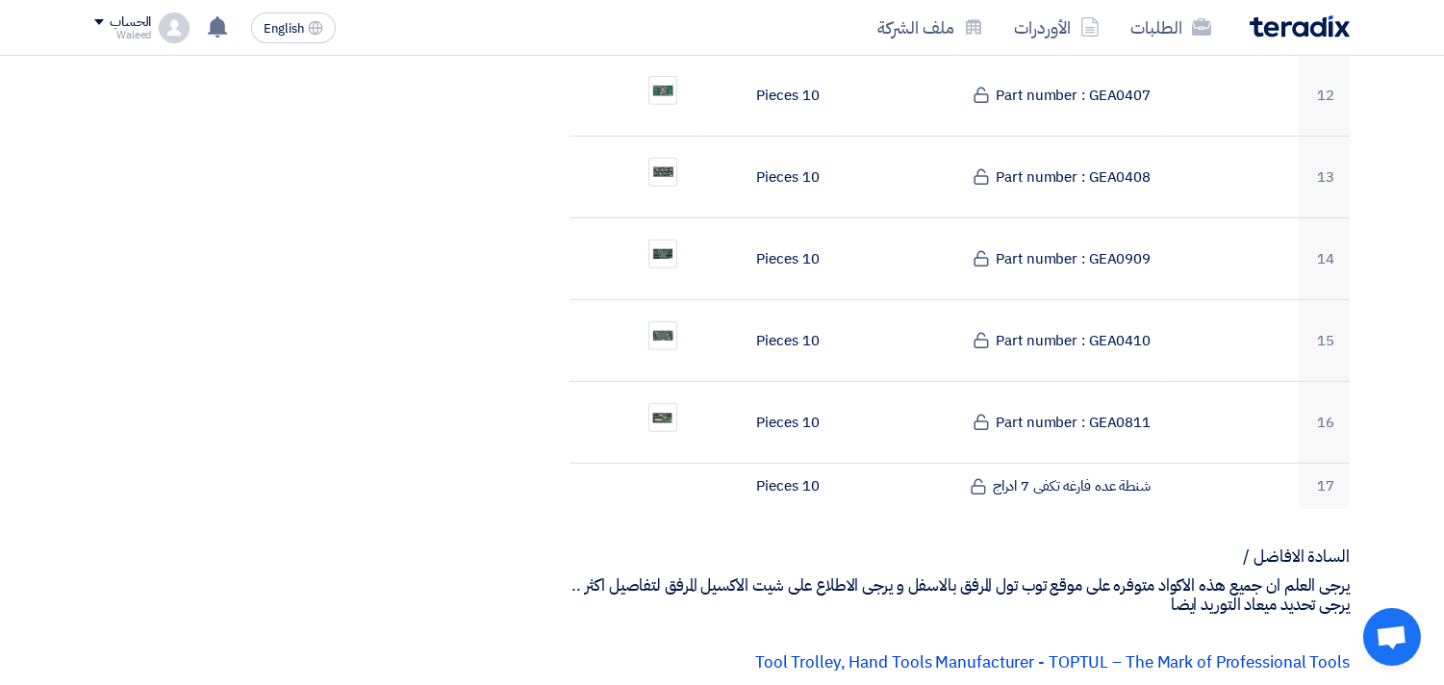
scroll to position [1584, 0]
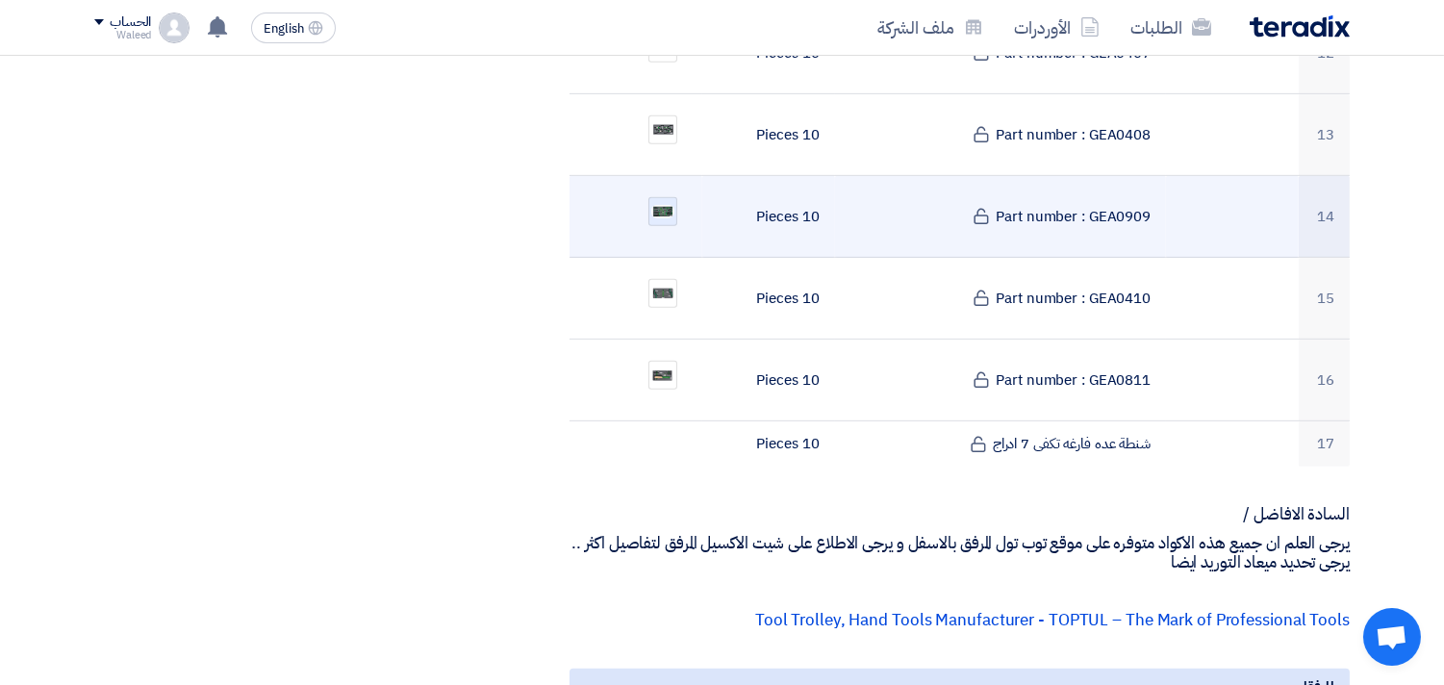
click at [662, 203] on img at bounding box center [662, 211] width 27 height 17
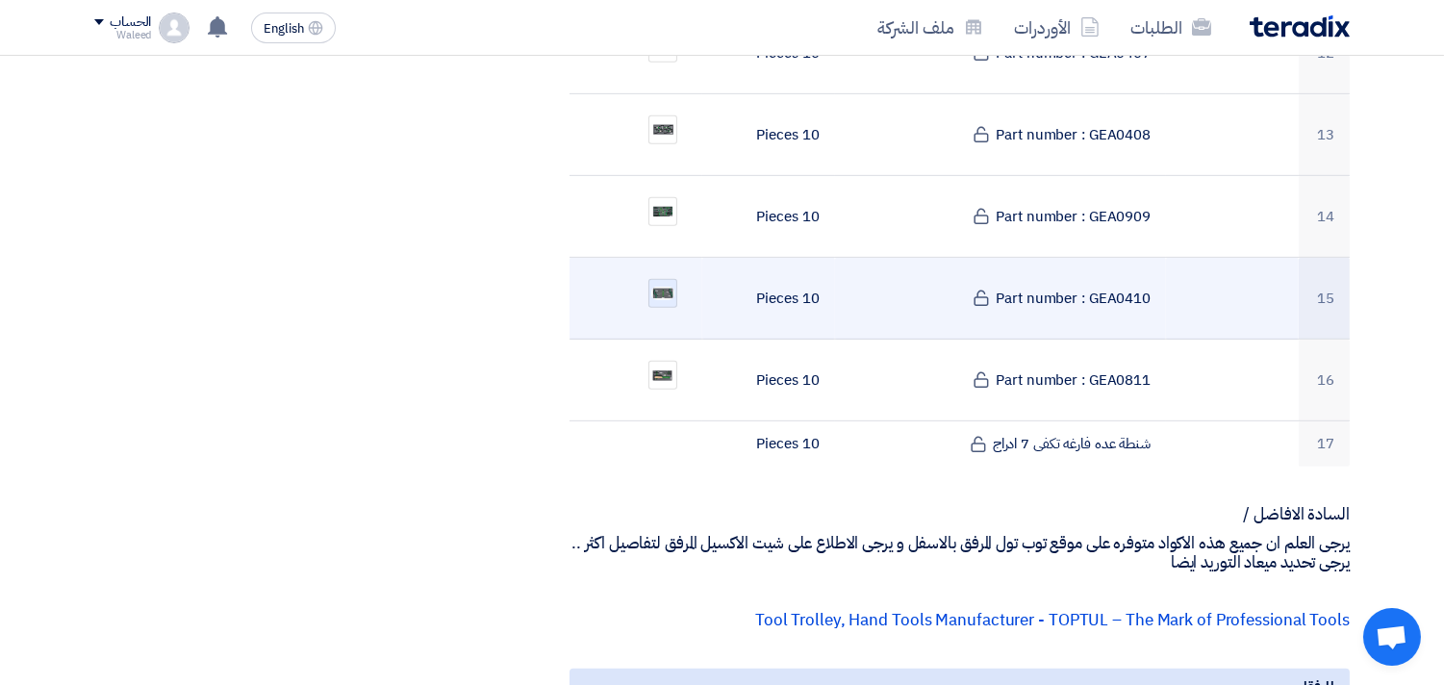
click at [660, 285] on img at bounding box center [662, 293] width 27 height 17
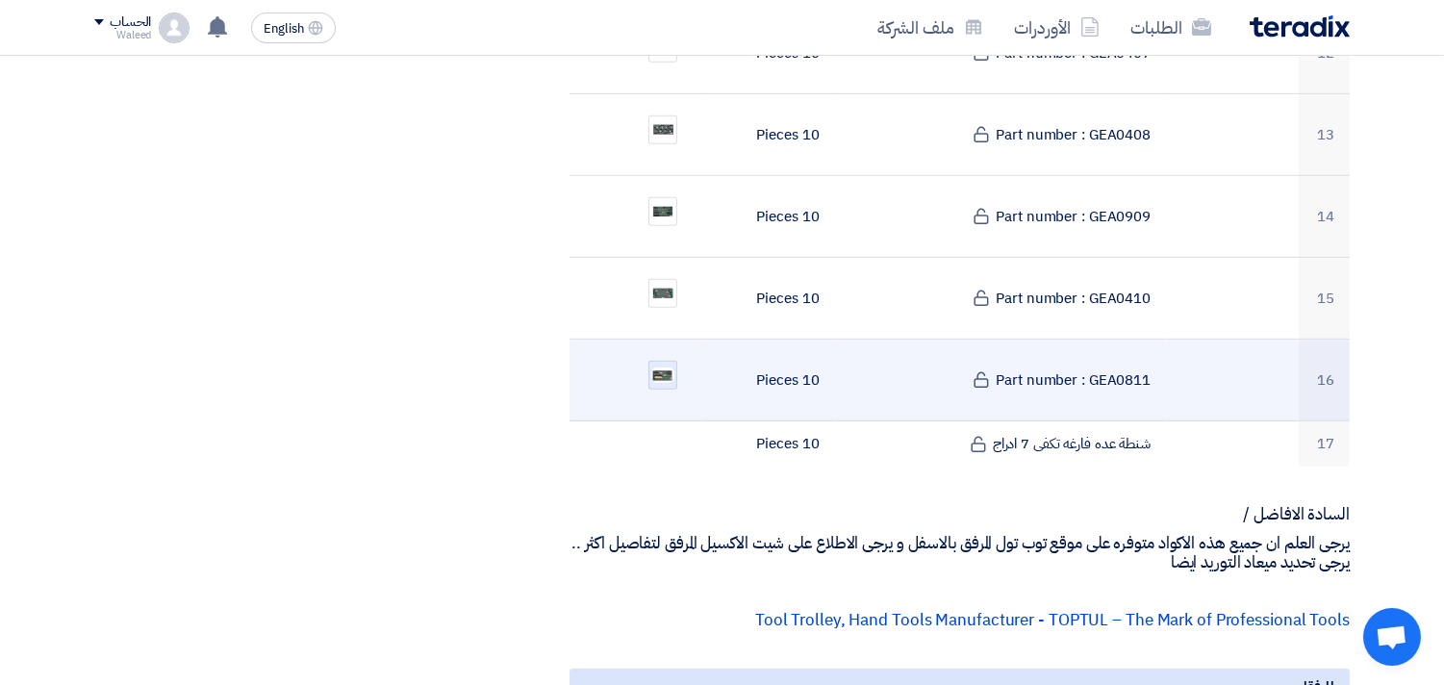
click at [658, 366] on img at bounding box center [662, 375] width 27 height 19
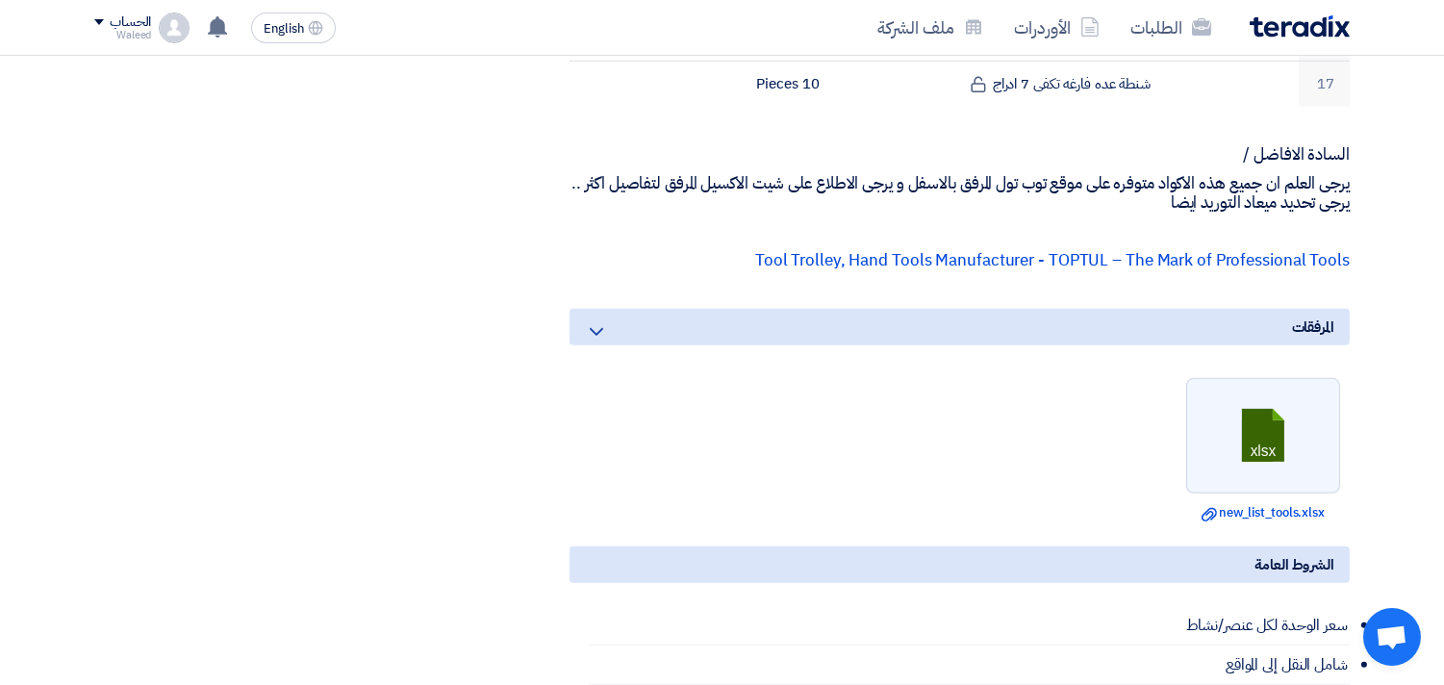
scroll to position [1889, 0]
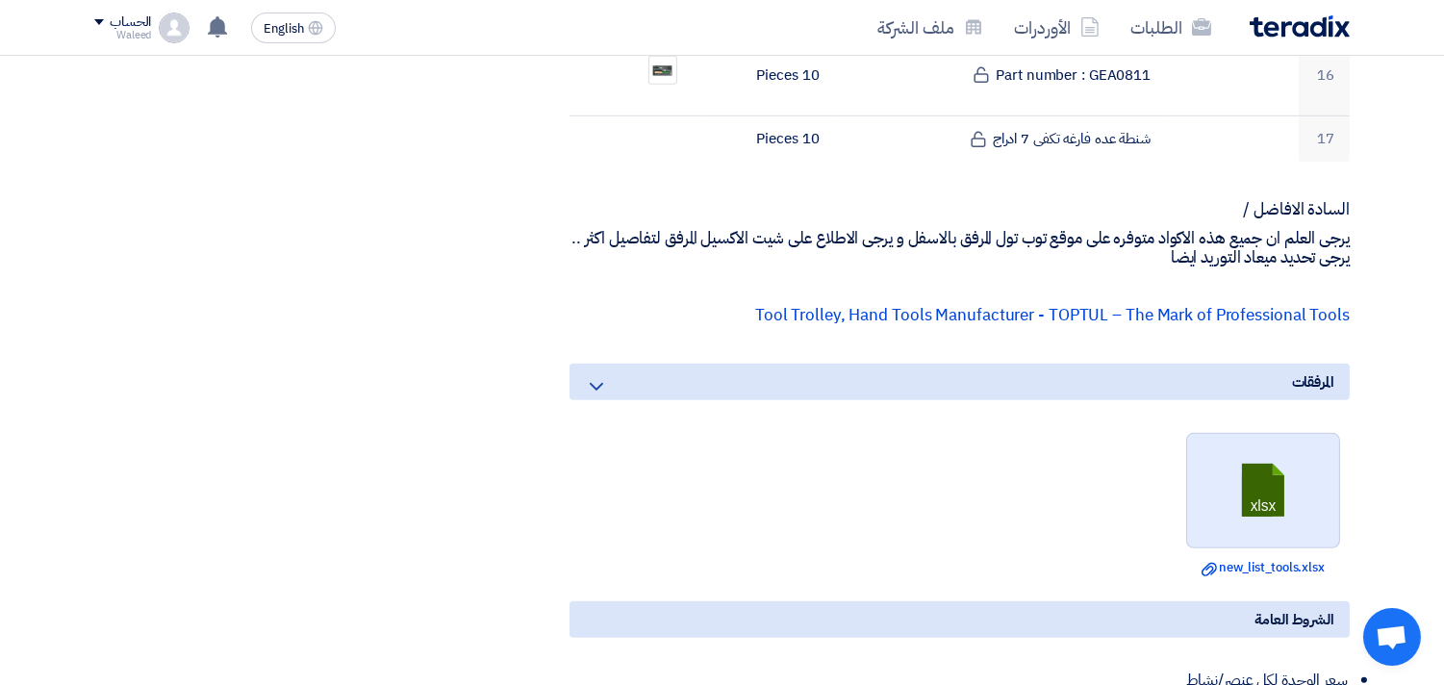
click at [1255, 486] on link at bounding box center [1264, 491] width 154 height 115
